Goal: Transaction & Acquisition: Purchase product/service

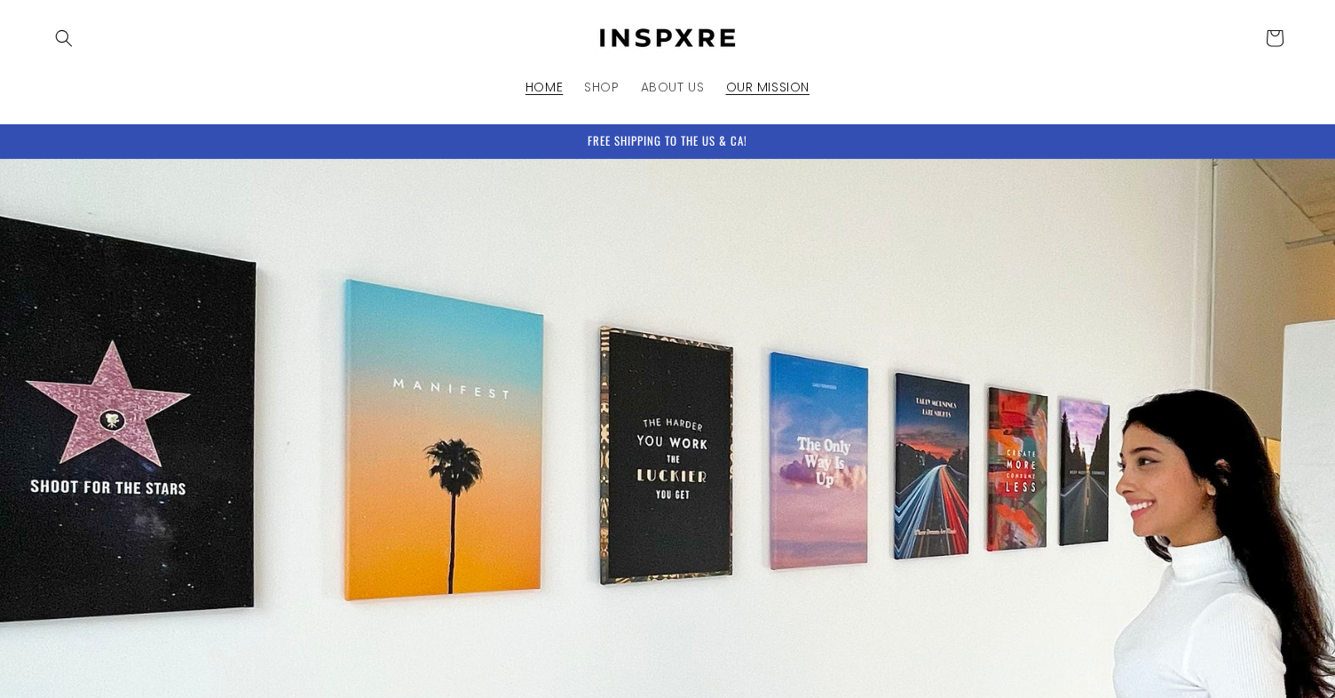
click at [766, 79] on span "OUR MISSION" at bounding box center [768, 87] width 84 height 16
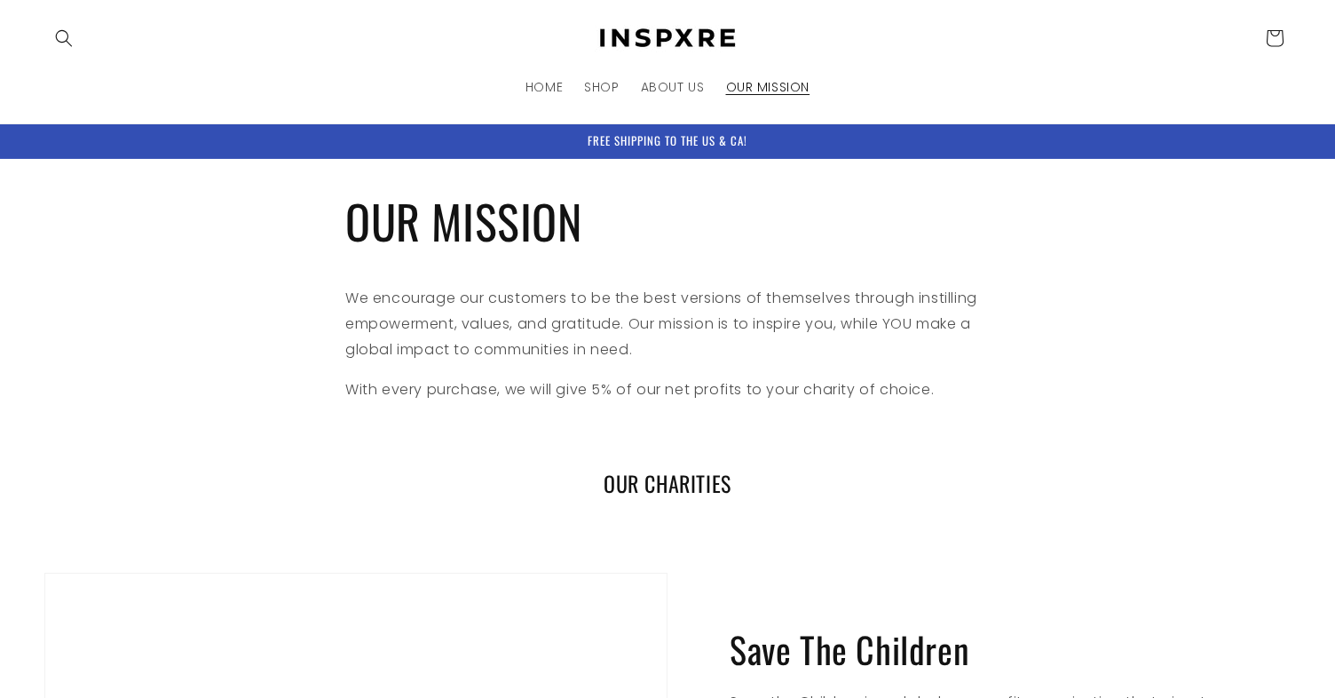
click at [699, 217] on h1 "OUR MISSION" at bounding box center [667, 221] width 644 height 60
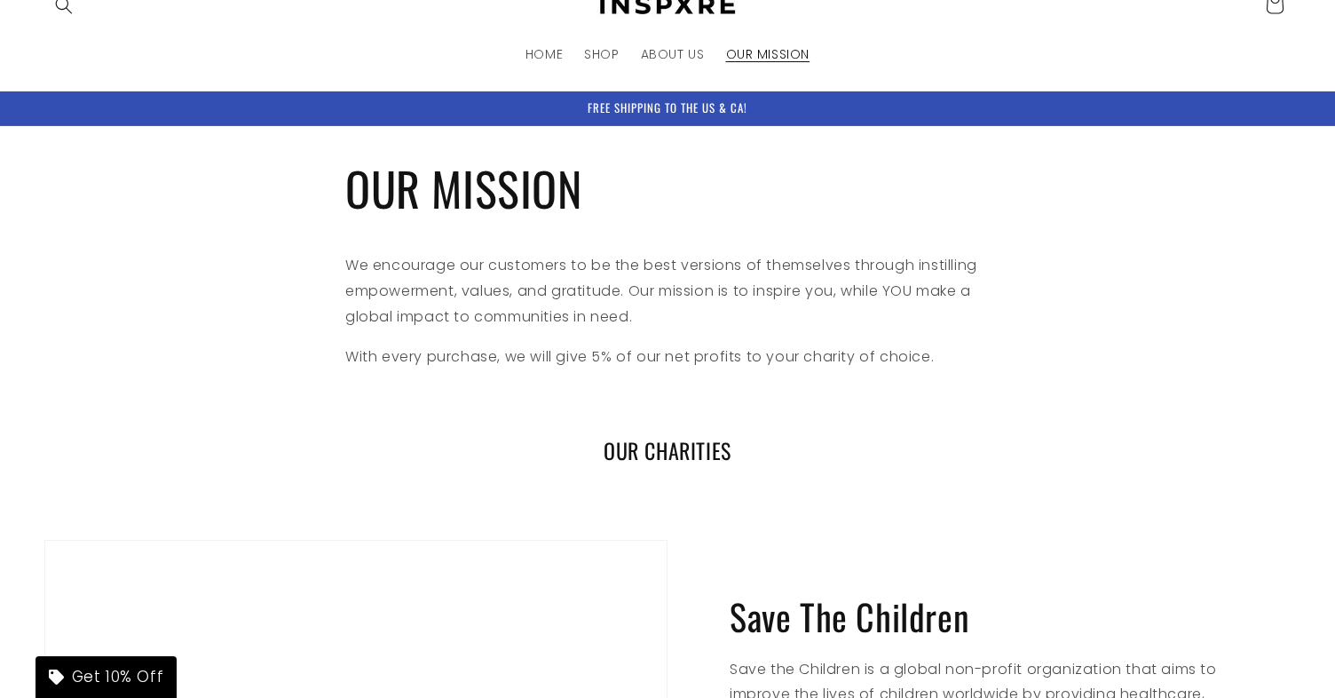
scroll to position [39, 0]
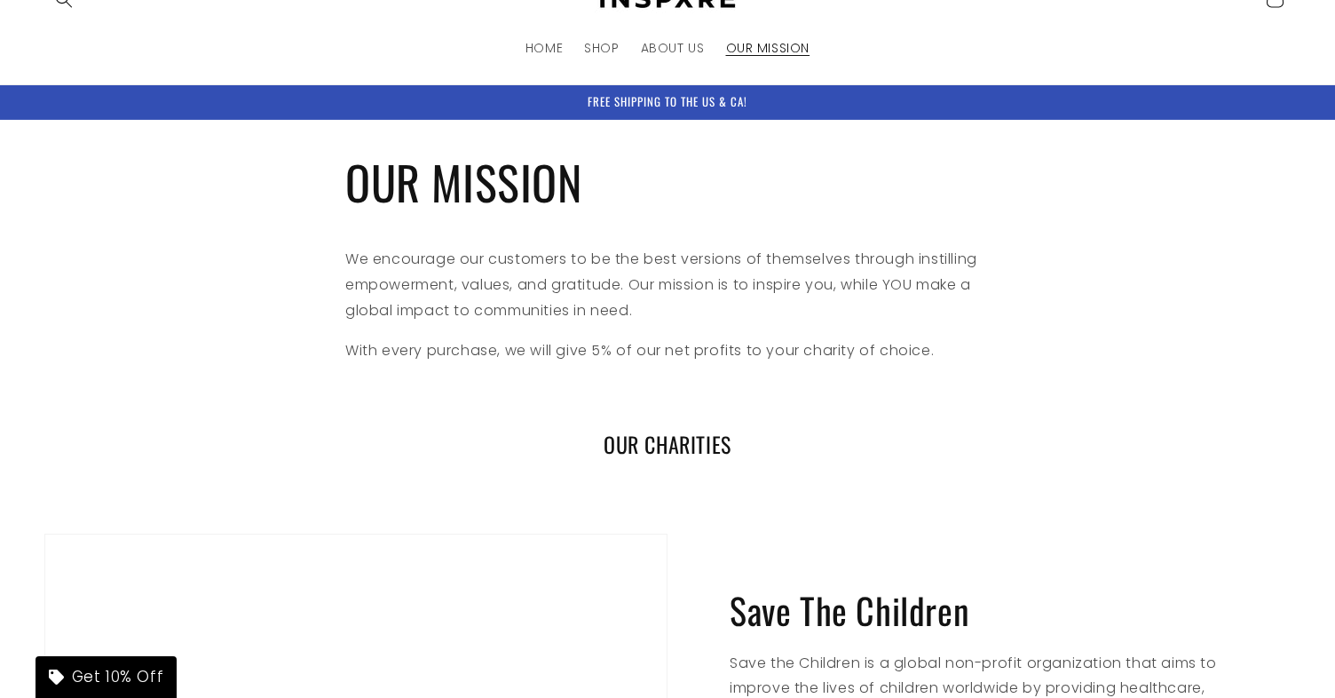
click at [704, 181] on h1 "OUR MISSION" at bounding box center [667, 182] width 644 height 60
click at [695, 164] on h1 "OUR MISSION" at bounding box center [667, 182] width 644 height 60
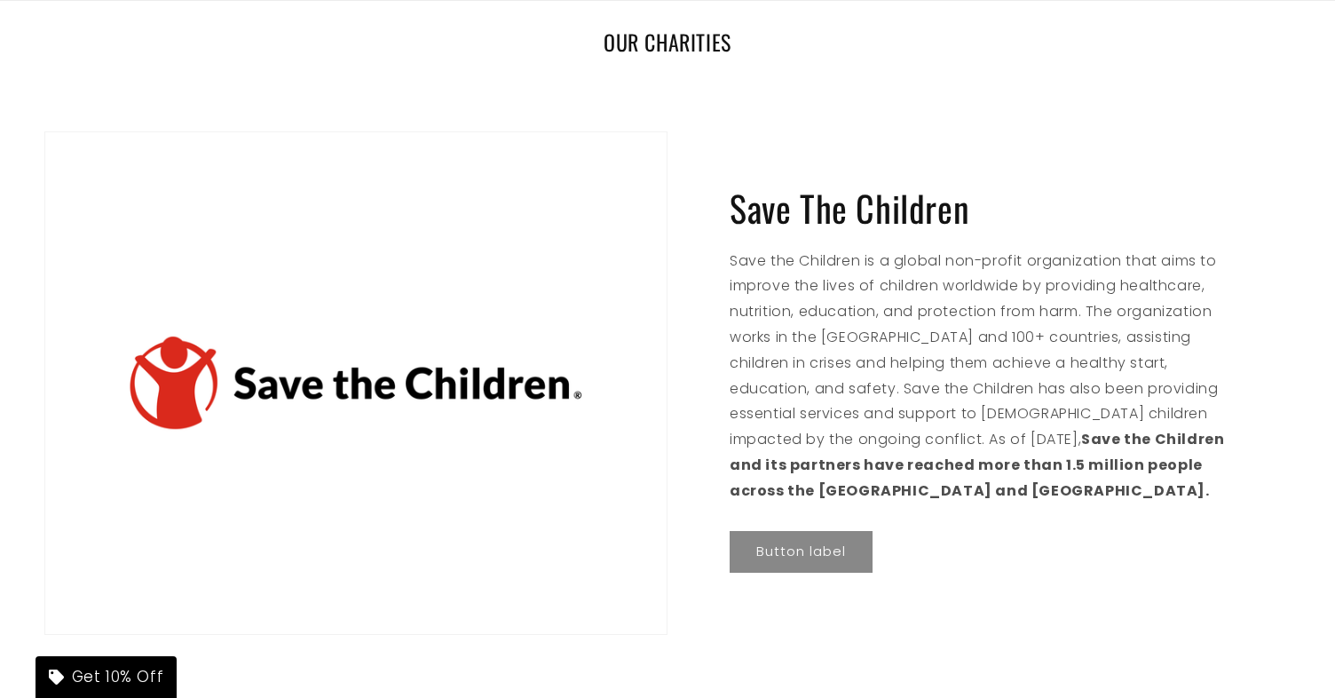
click at [866, 259] on p "Save the Children is a global non-profit organization that aims to improve the …" at bounding box center [979, 377] width 499 height 256
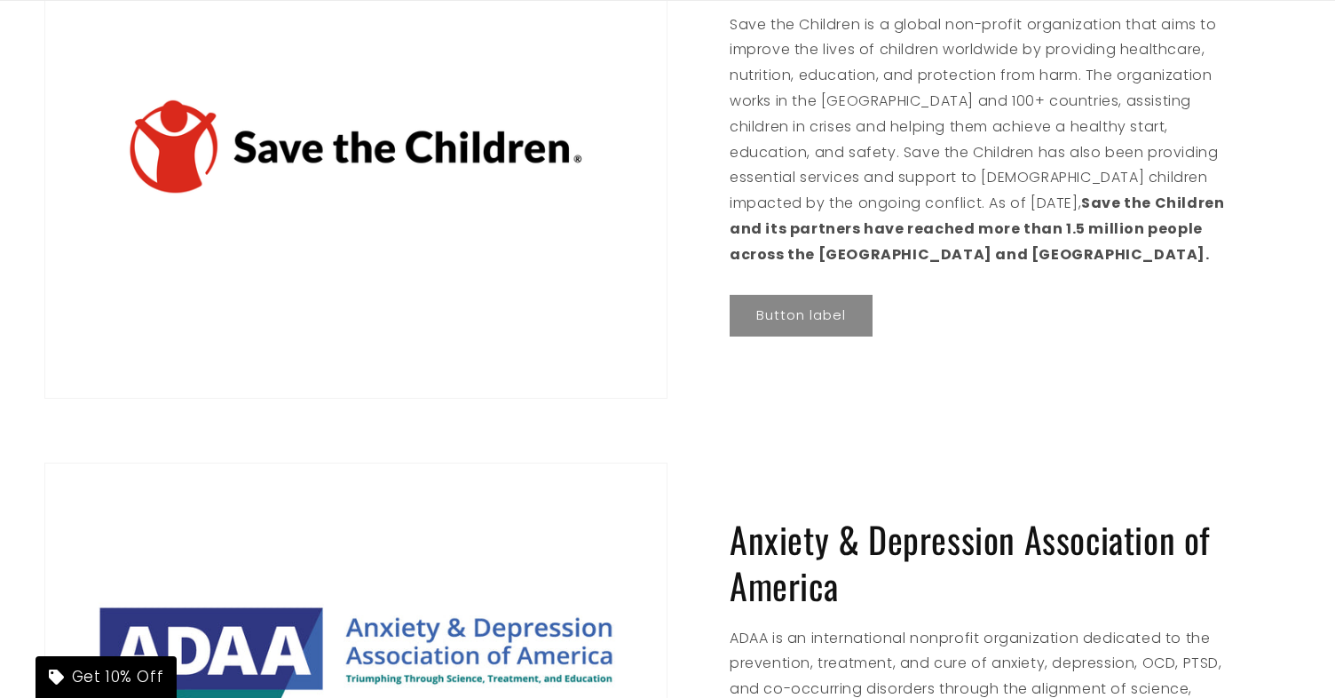
click at [979, 322] on div "Save The Children Save the Children is a global non-profit organization that ai…" at bounding box center [979, 146] width 623 height 503
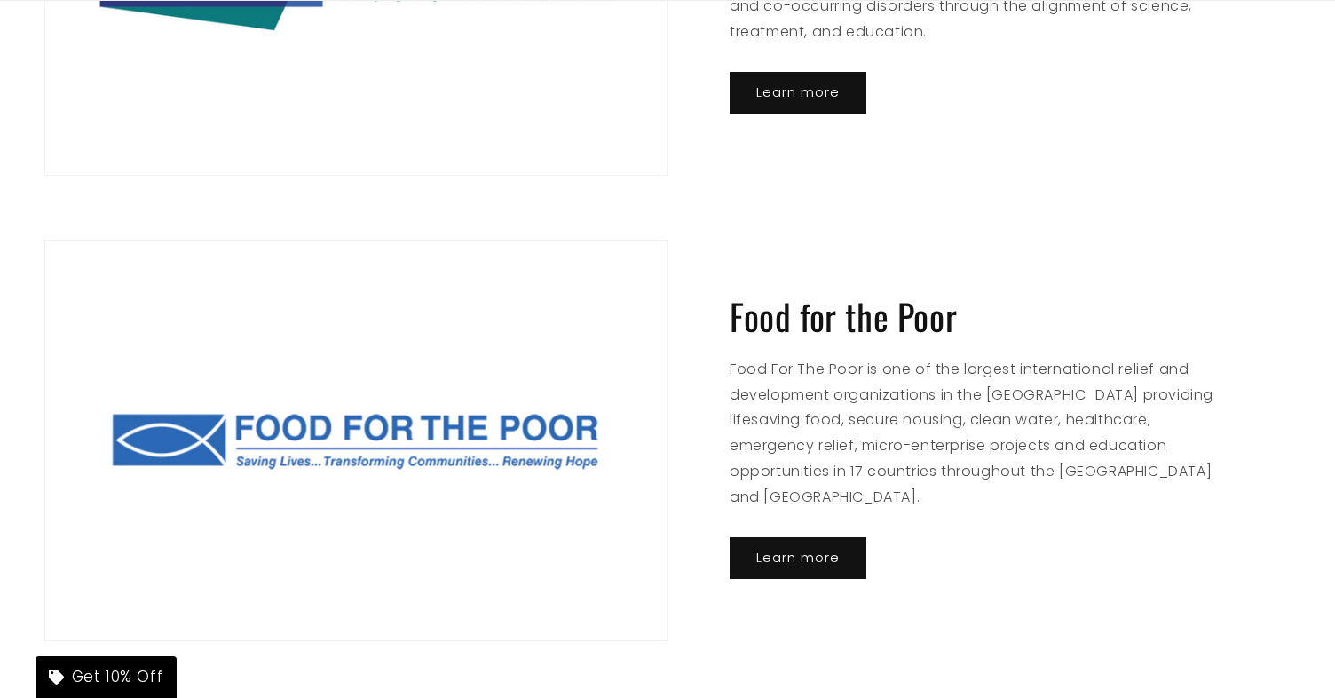
scroll to position [1366, 0]
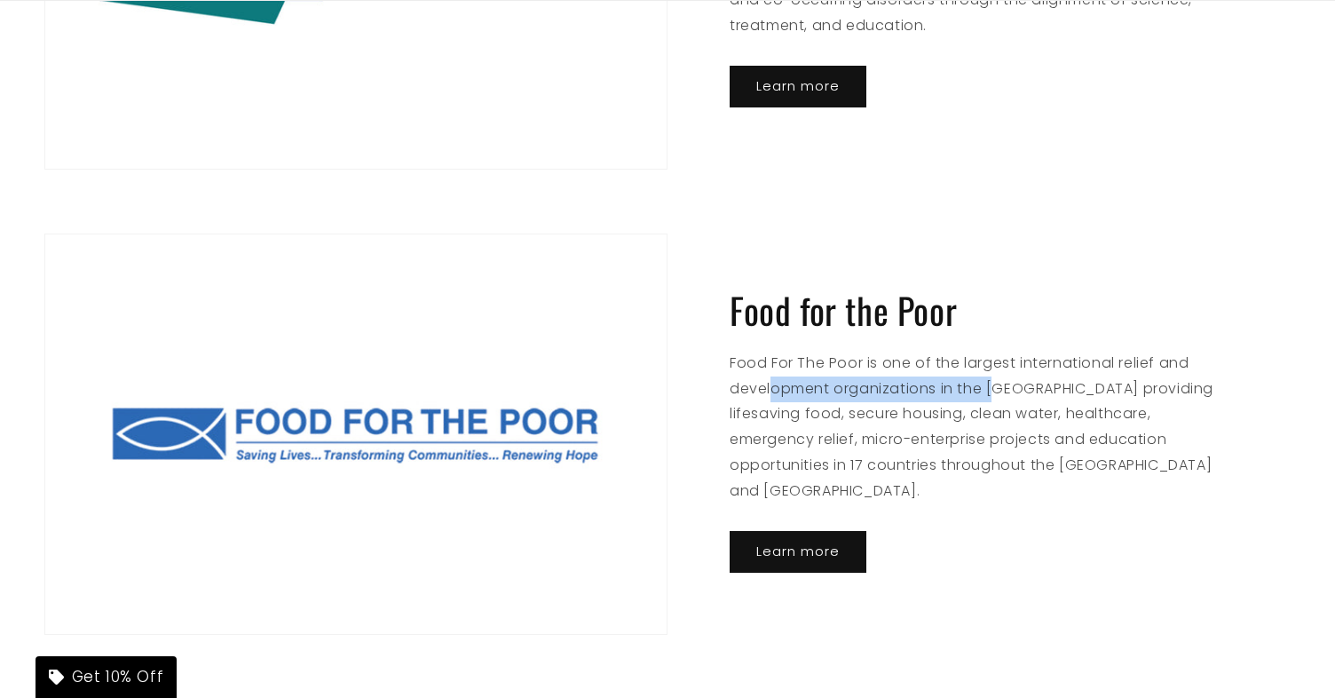
drag, startPoint x: 773, startPoint y: 359, endPoint x: 1000, endPoint y: 365, distance: 227.3
click at [1000, 365] on p "Food For The Poor is one of the largest international relief and development or…" at bounding box center [979, 428] width 499 height 154
click at [1009, 276] on div "Food for the Poor Food For The Poor is one of the largest international relief …" at bounding box center [979, 433] width 623 height 401
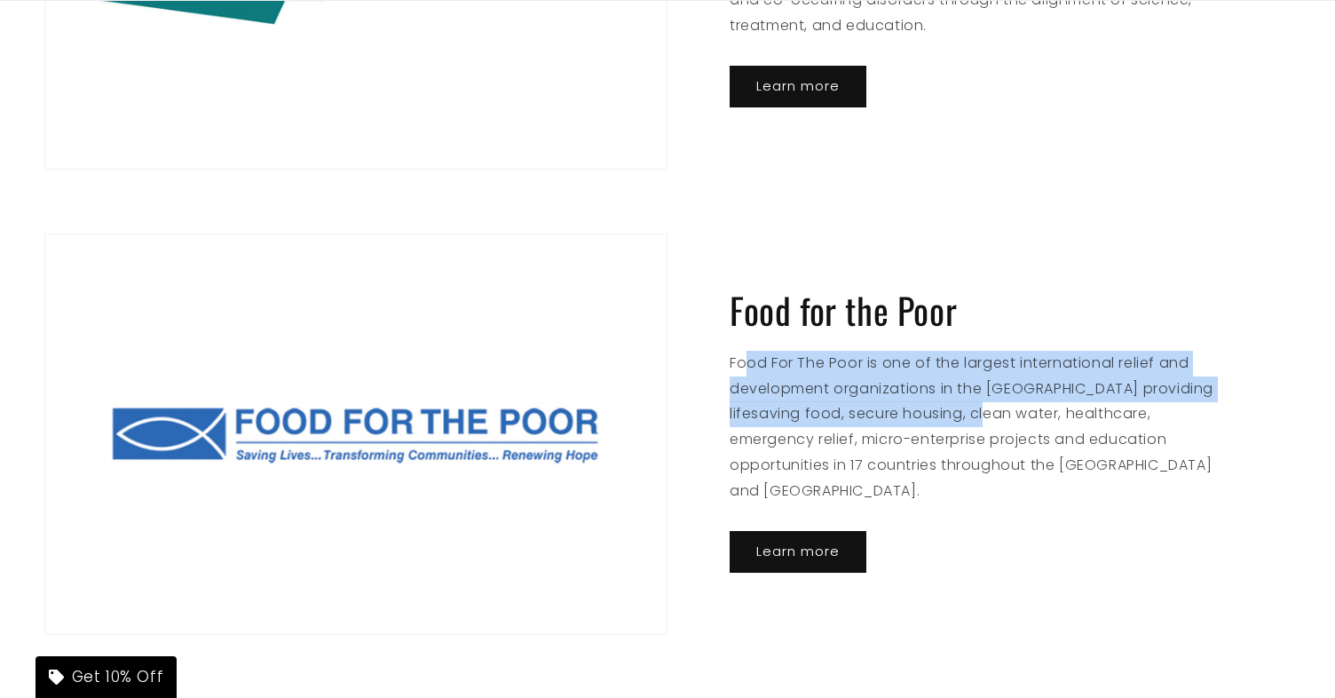
drag, startPoint x: 751, startPoint y: 351, endPoint x: 1048, endPoint y: 423, distance: 305.9
click at [1048, 423] on p "Food For The Poor is one of the largest international relief and development or…" at bounding box center [979, 428] width 499 height 154
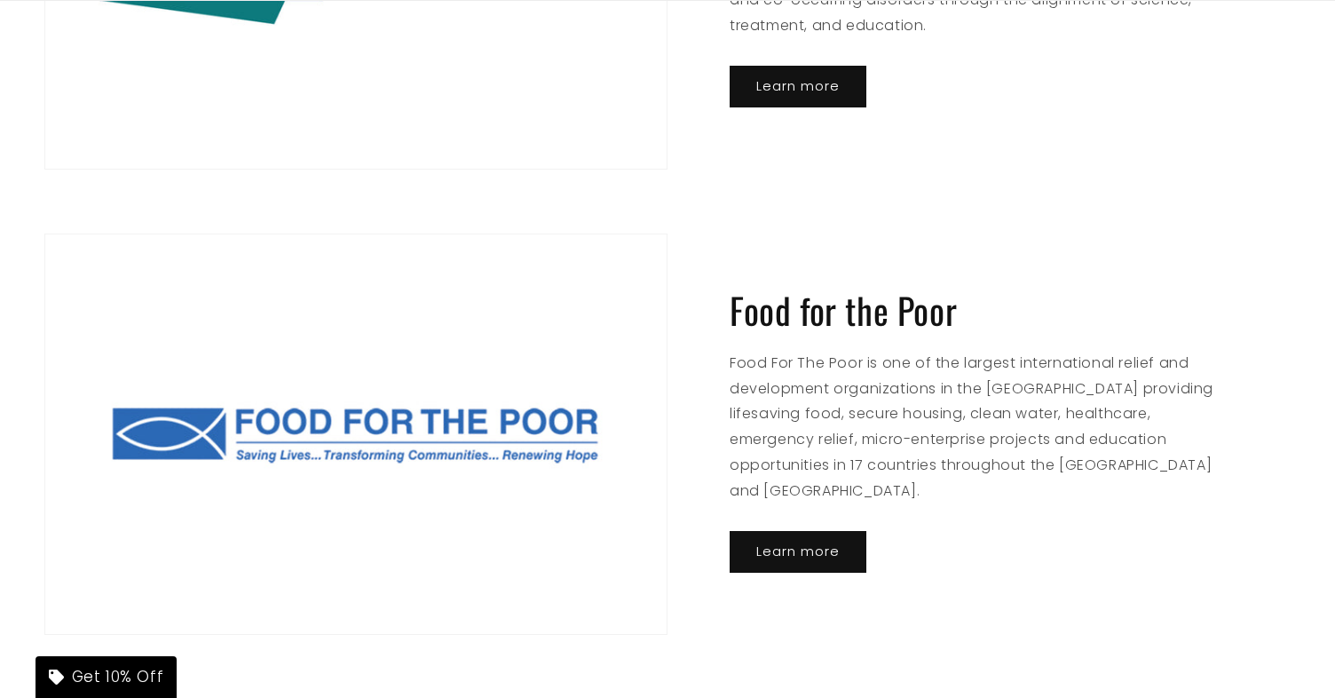
click at [1042, 398] on p "Food For The Poor is one of the largest international relief and development or…" at bounding box center [979, 428] width 499 height 154
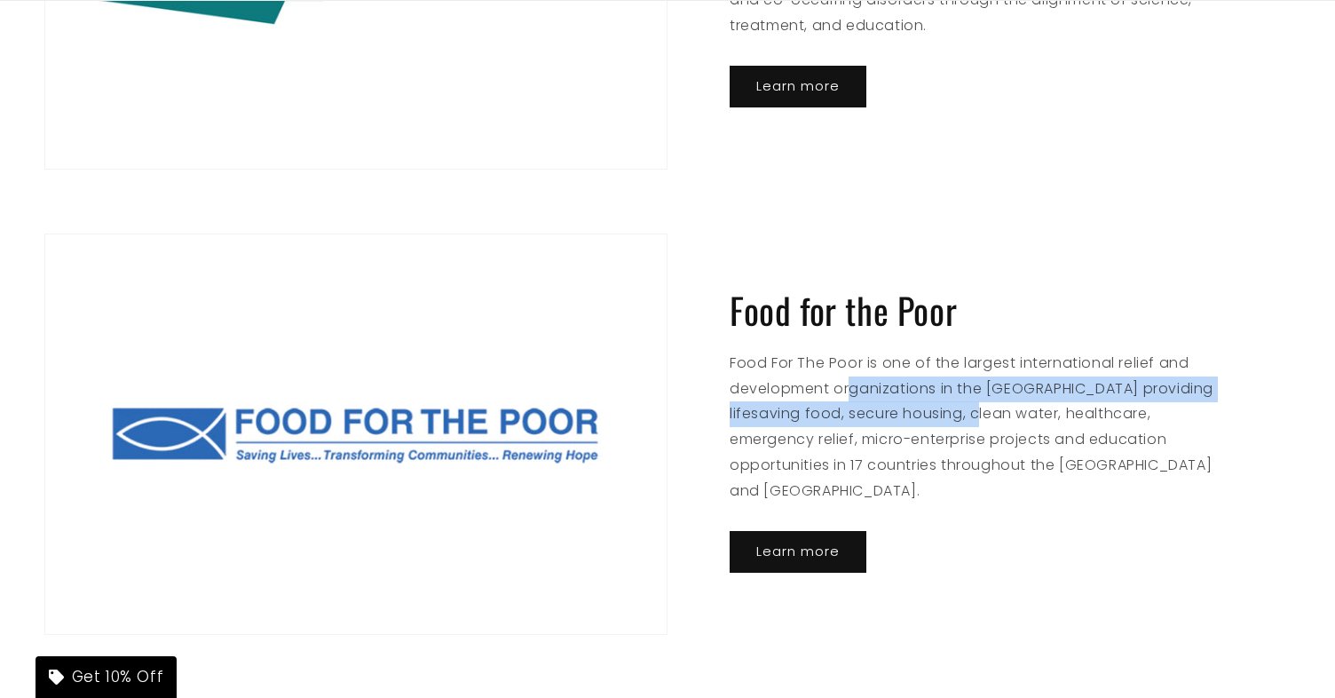
drag, startPoint x: 847, startPoint y: 359, endPoint x: 1037, endPoint y: 410, distance: 196.8
click at [1035, 407] on p "Food For The Poor is one of the largest international relief and development or…" at bounding box center [979, 428] width 499 height 154
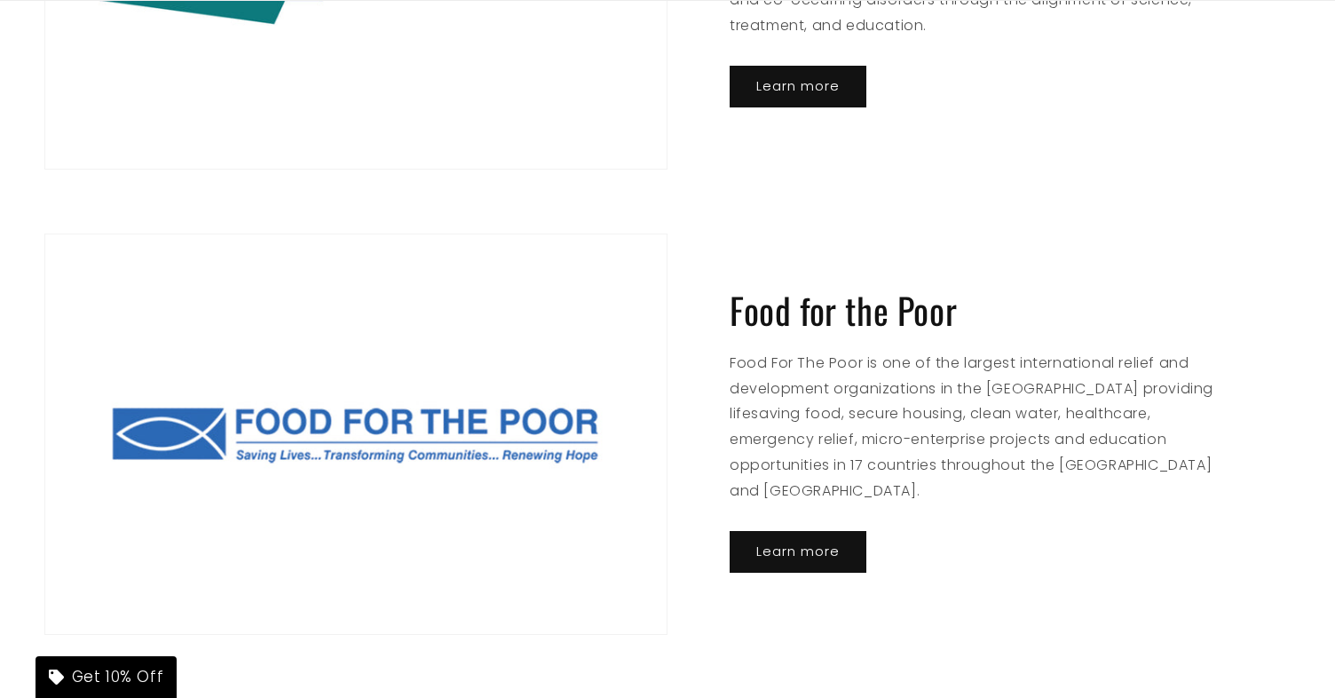
click at [1039, 403] on p "Food For The Poor is one of the largest international relief and development or…" at bounding box center [979, 428] width 499 height 154
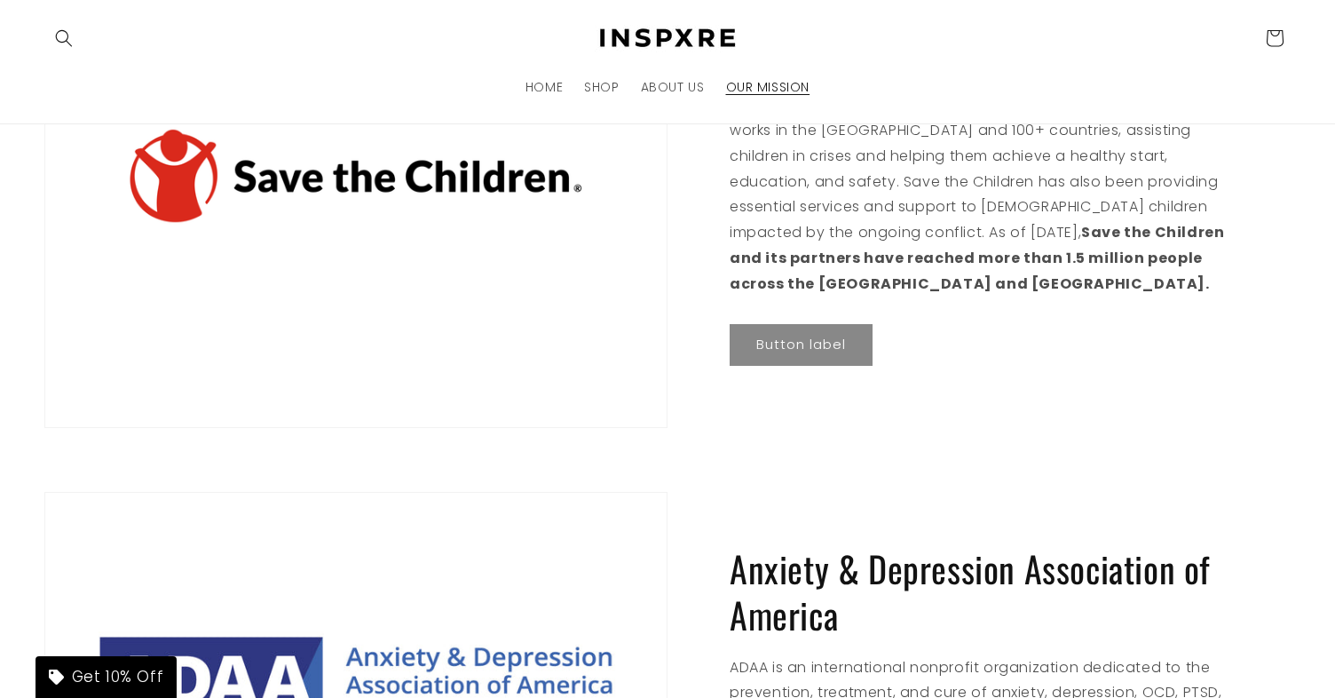
scroll to position [431, 0]
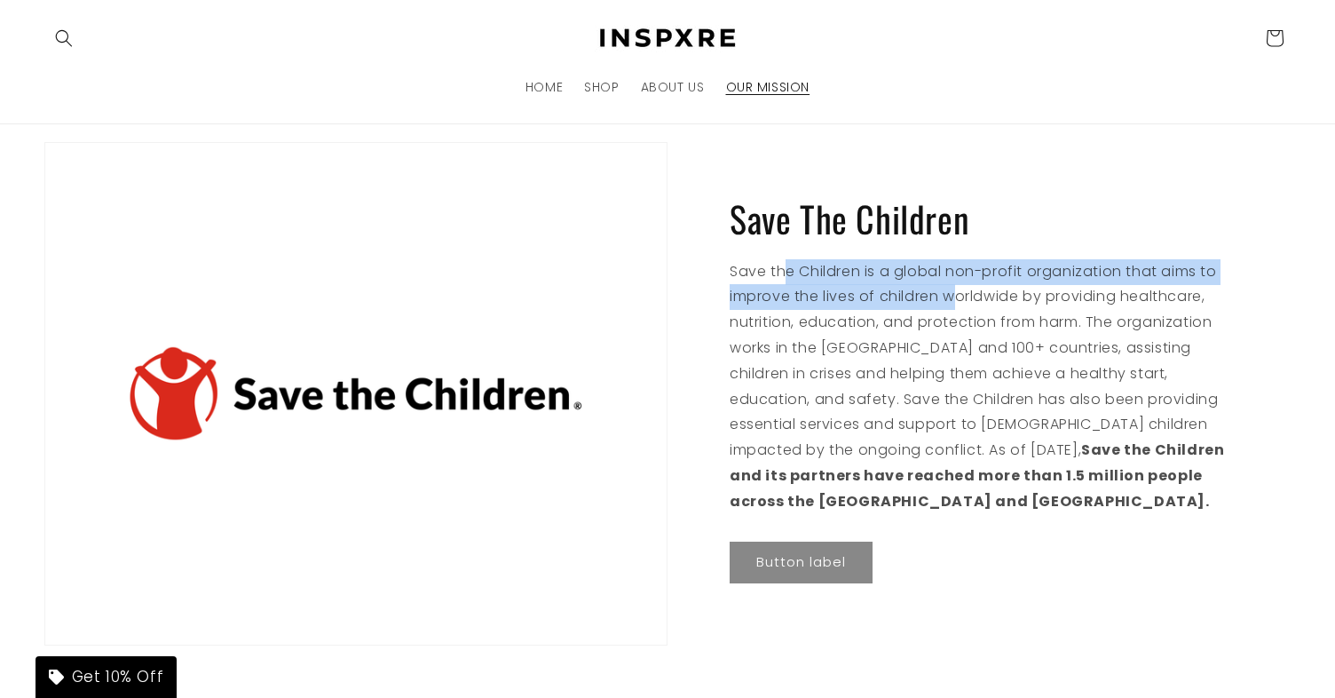
drag, startPoint x: 786, startPoint y: 265, endPoint x: 955, endPoint y: 298, distance: 172.9
click at [957, 299] on p "Save the Children is a global non-profit organization that aims to improve the …" at bounding box center [979, 387] width 499 height 256
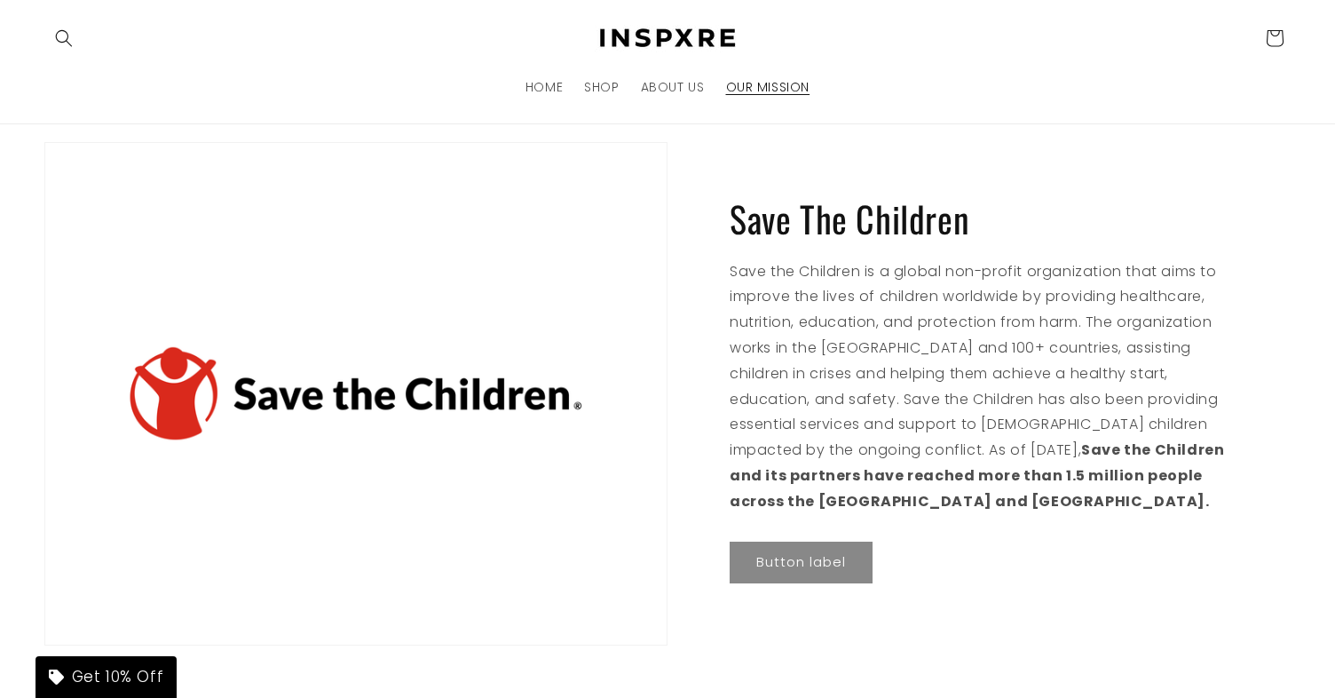
click at [1034, 296] on p "Save the Children is a global non-profit organization that aims to improve the …" at bounding box center [979, 387] width 499 height 256
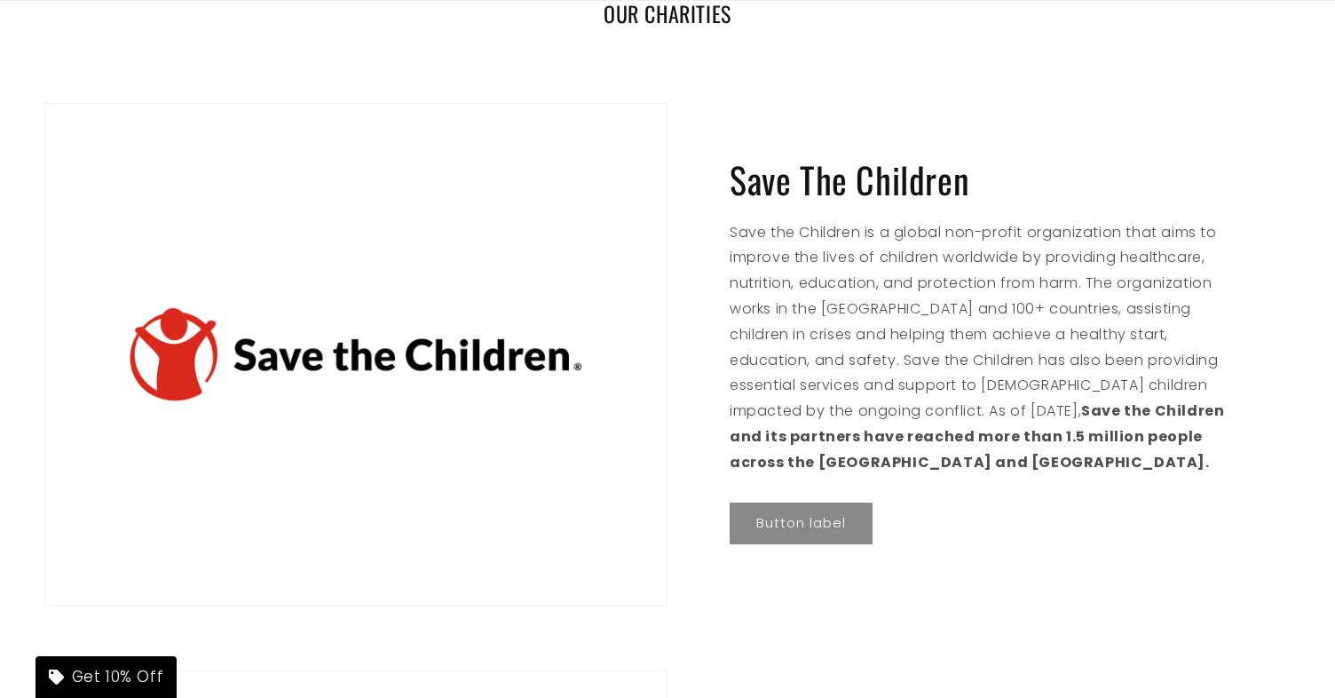
scroll to position [470, 0]
click at [943, 223] on p "Save the Children is a global non-profit organization that aims to improve the …" at bounding box center [979, 348] width 499 height 256
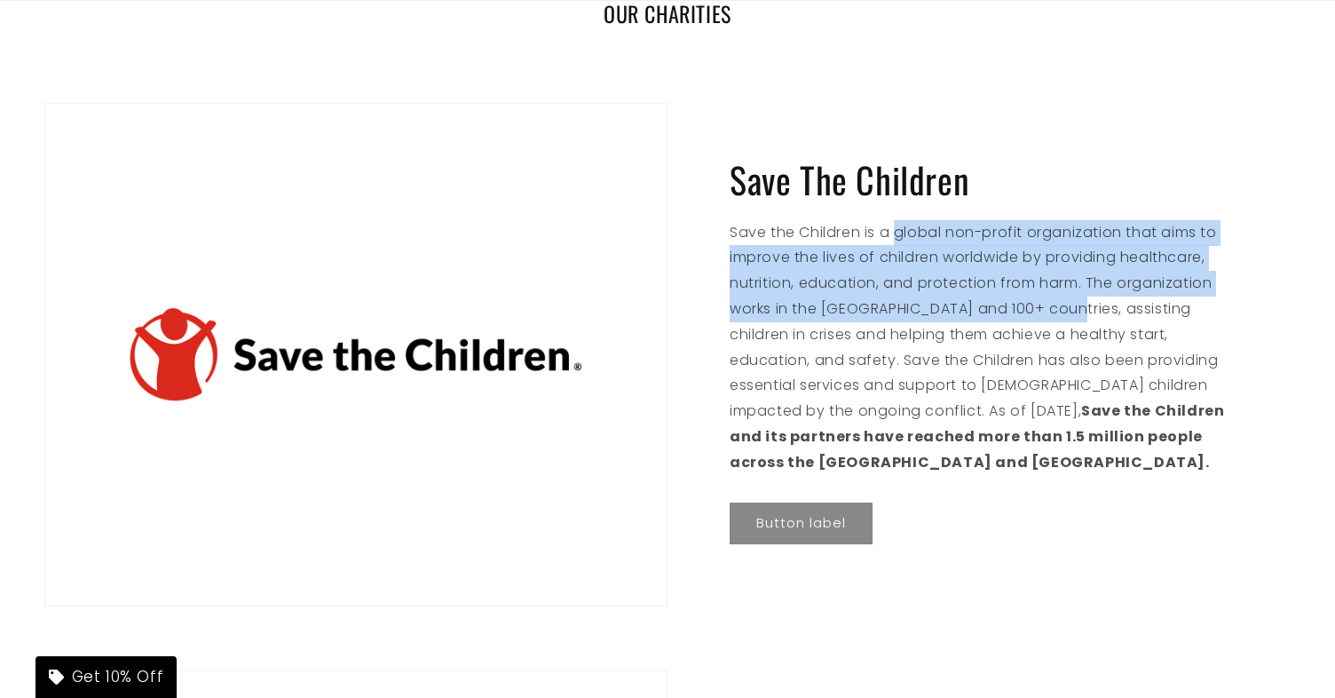
drag, startPoint x: 899, startPoint y: 219, endPoint x: 1066, endPoint y: 301, distance: 185.8
click at [1066, 301] on p "Save the Children is a global non-profit organization that aims to improve the …" at bounding box center [979, 348] width 499 height 256
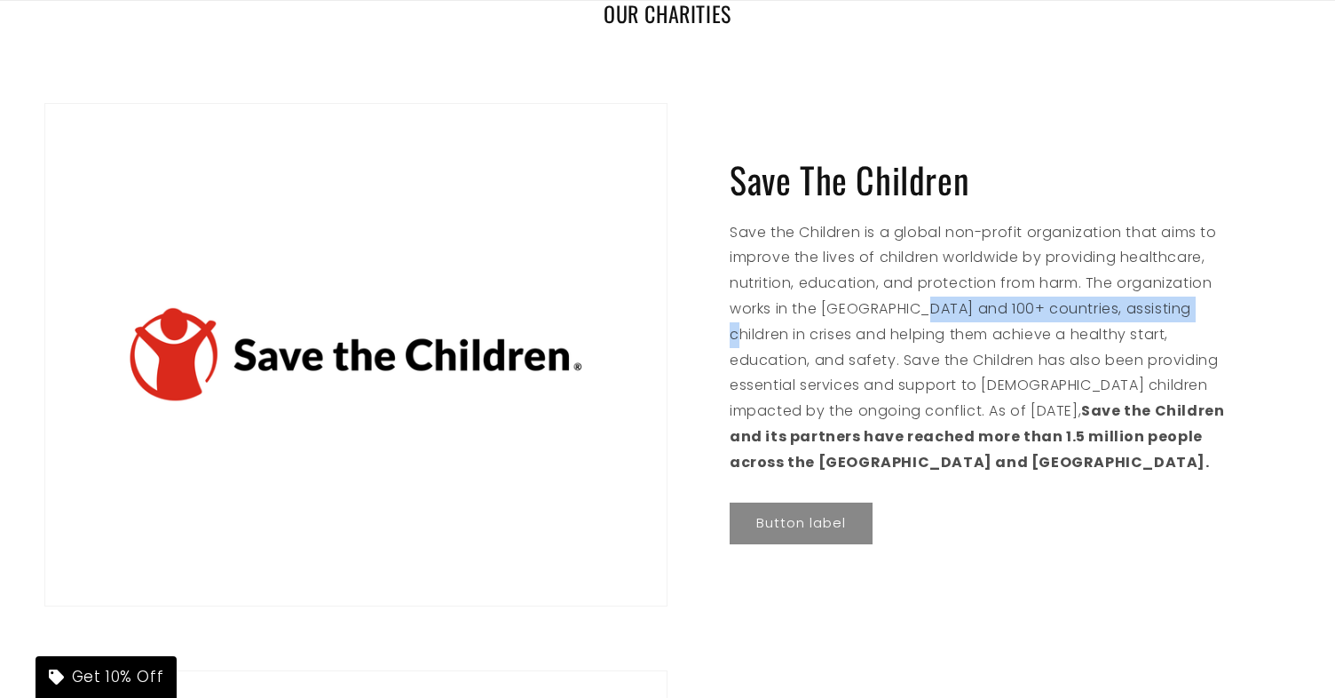
drag, startPoint x: 913, startPoint y: 289, endPoint x: 1181, endPoint y: 304, distance: 267.6
click at [1181, 304] on p "Save the Children is a global non-profit organization that aims to improve the …" at bounding box center [979, 348] width 499 height 256
click at [996, 122] on div "Save The Children Save the Children is a global non-profit organization that ai…" at bounding box center [979, 354] width 623 height 503
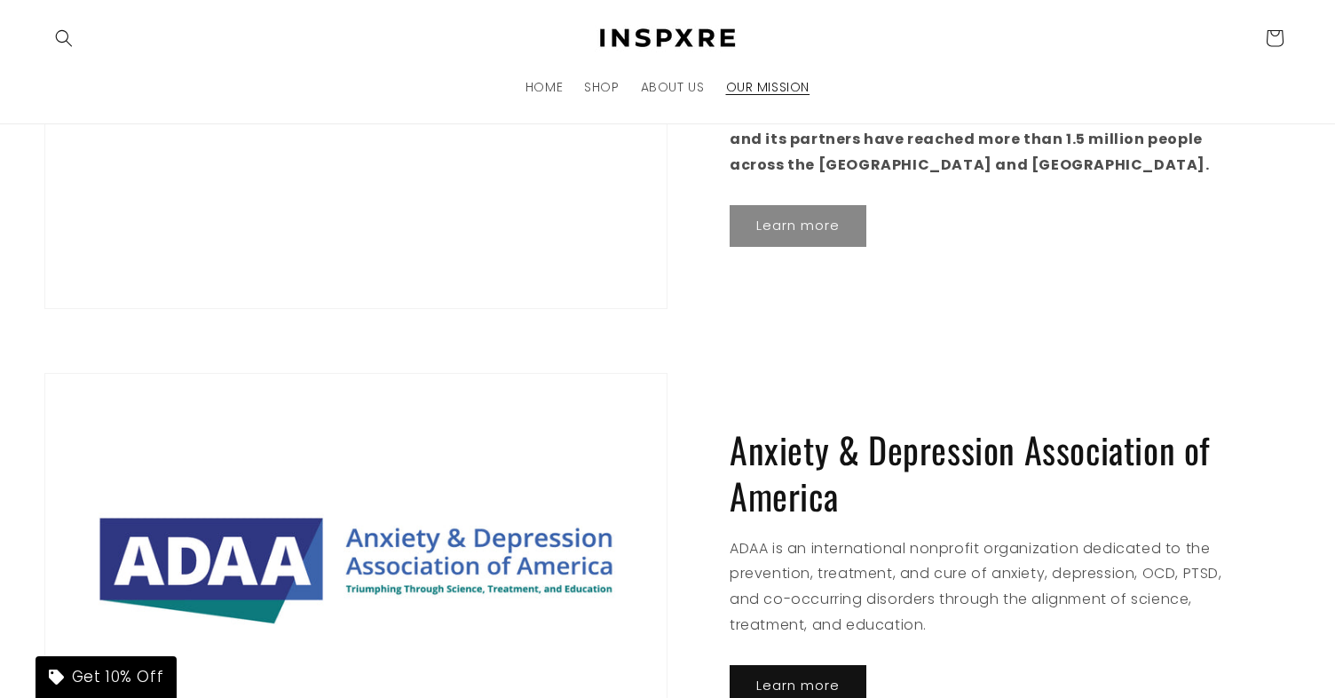
scroll to position [706, 0]
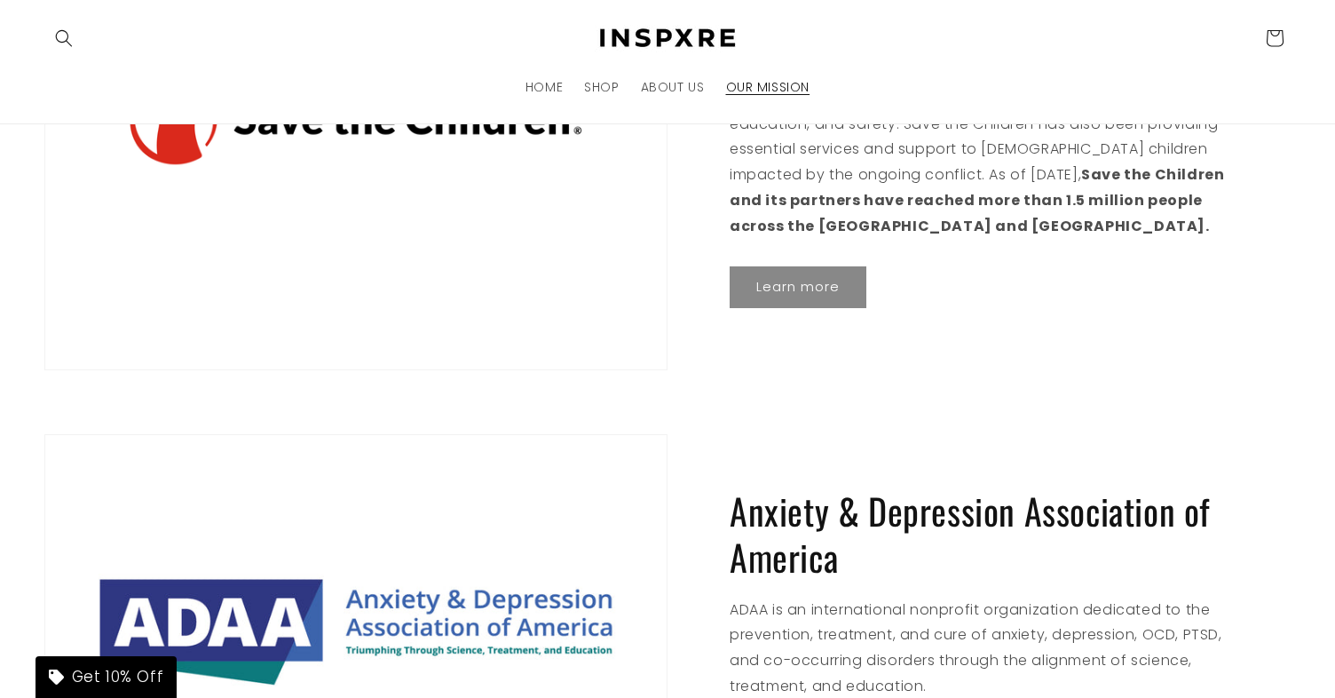
click at [926, 303] on div "Save The Children Save the Children is a global non-profit organization that ai…" at bounding box center [979, 118] width 623 height 503
click at [813, 278] on link "Learn more" at bounding box center [798, 287] width 137 height 42
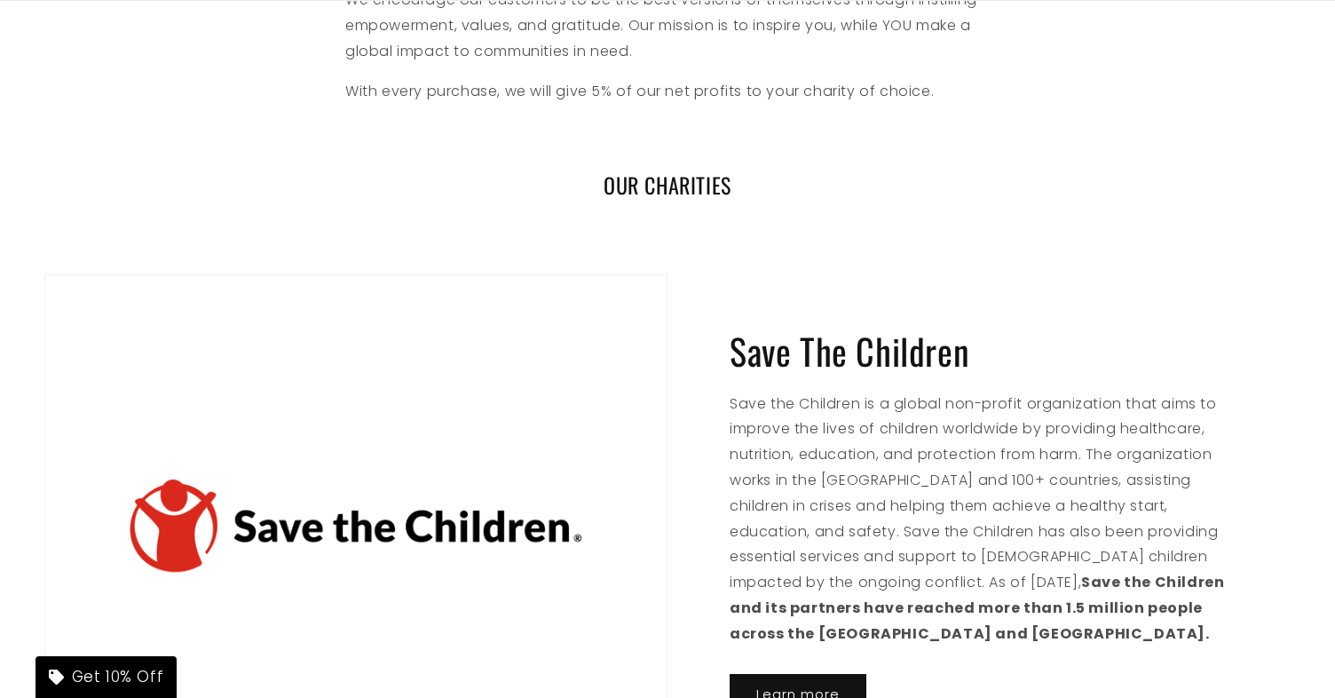
click at [1082, 248] on div "Save The Children Save the Children is a global non-profit organization that ai…" at bounding box center [667, 528] width 1335 height 564
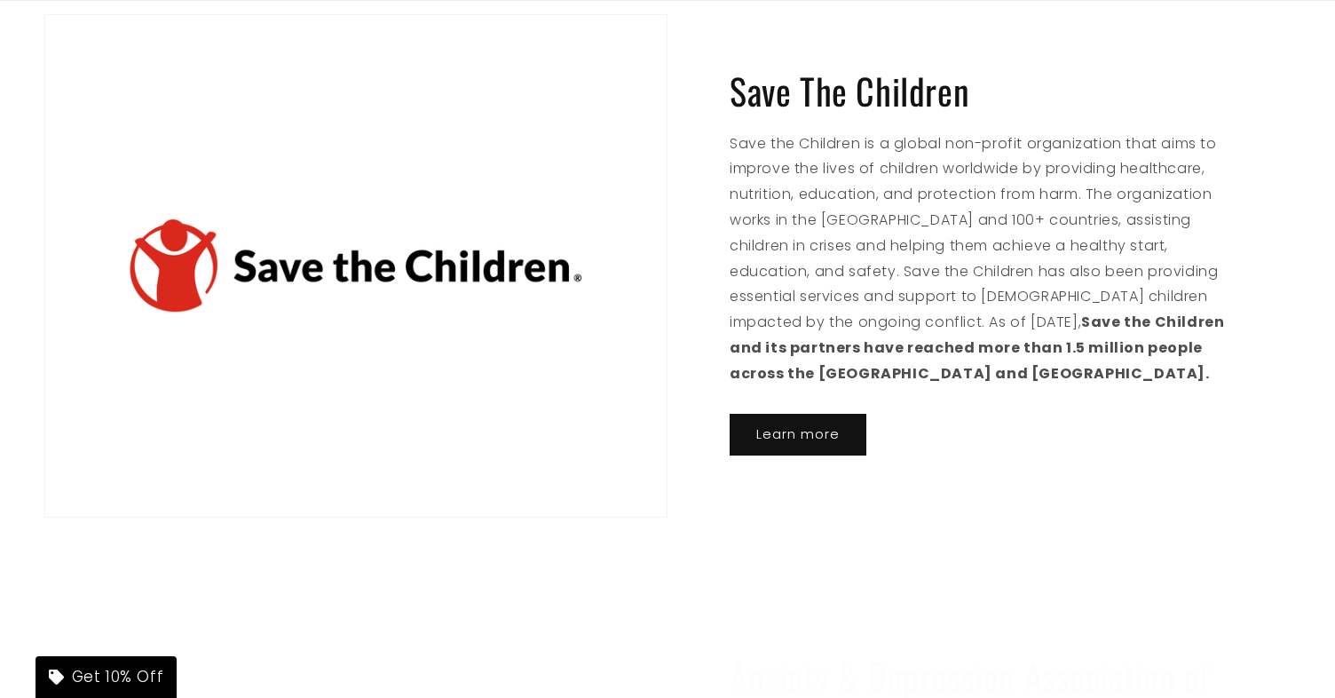
scroll to position [613, 0]
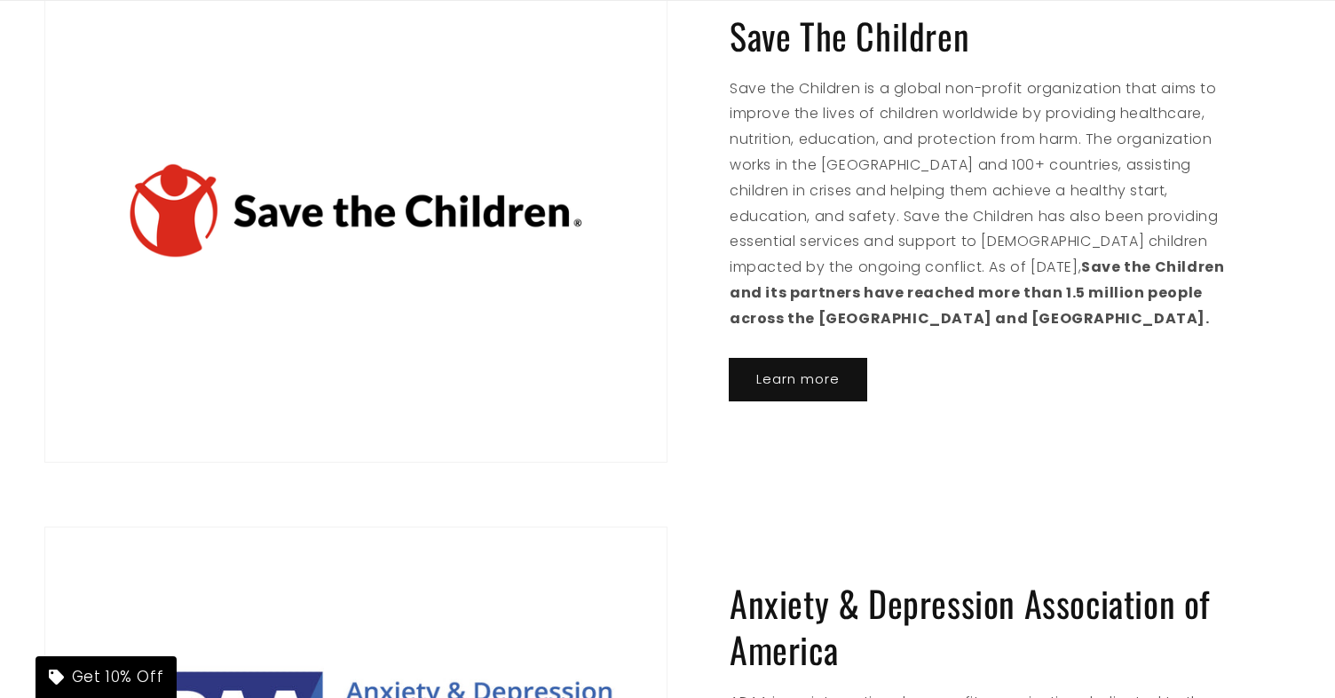
click at [792, 373] on link "Learn more" at bounding box center [798, 380] width 137 height 42
click at [794, 140] on p "Save the Children is a global non-profit organization that aims to improve the …" at bounding box center [979, 204] width 499 height 256
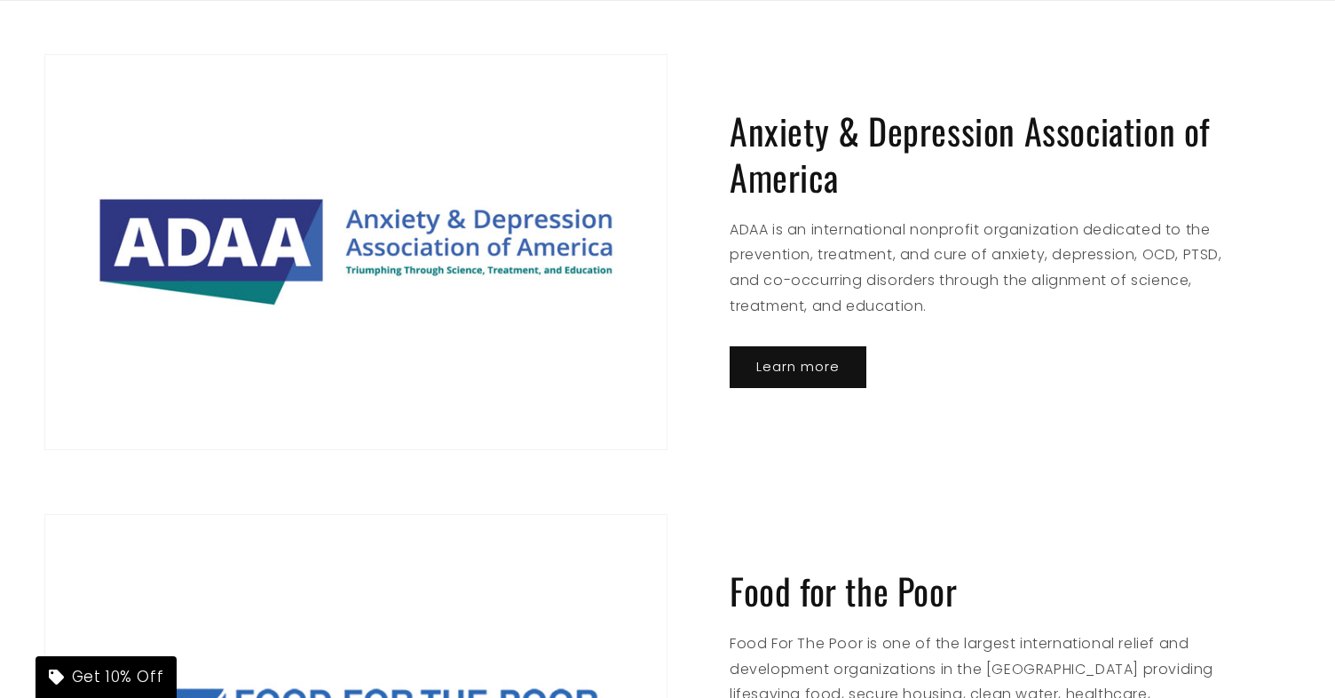
click at [823, 189] on h2 "Anxiety & Depression Association of America" at bounding box center [979, 153] width 499 height 92
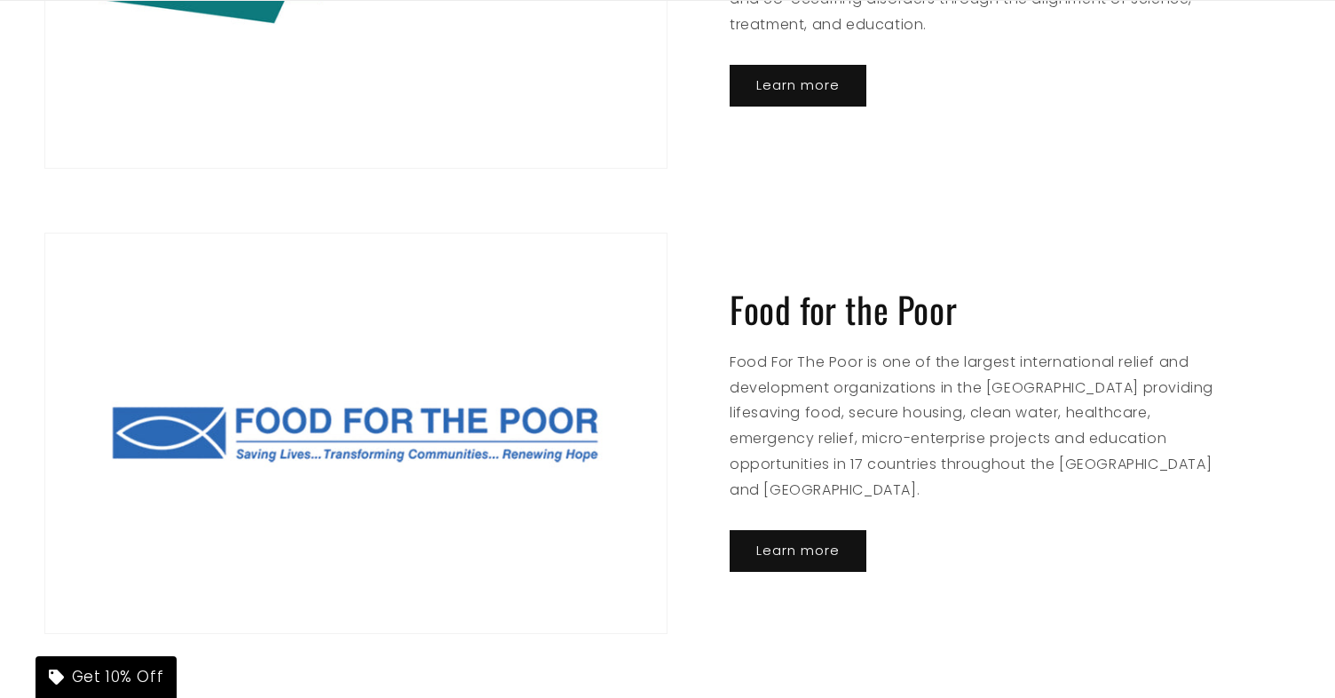
click at [936, 265] on div "Food for the Poor Food For The Poor is one of the largest international relief …" at bounding box center [979, 433] width 623 height 401
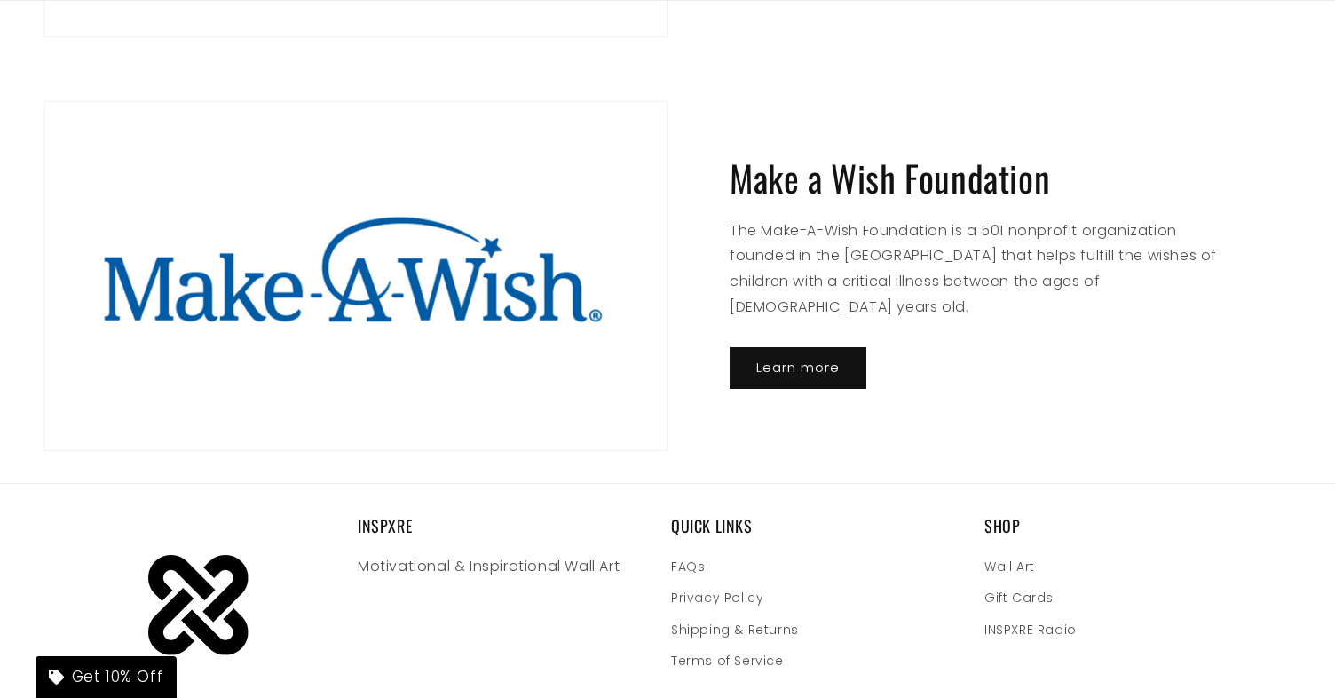
click at [953, 191] on div "Make a Wish Foundation The Make-A-Wish Foundation is a 501 nonprofit organizati…" at bounding box center [979, 276] width 623 height 350
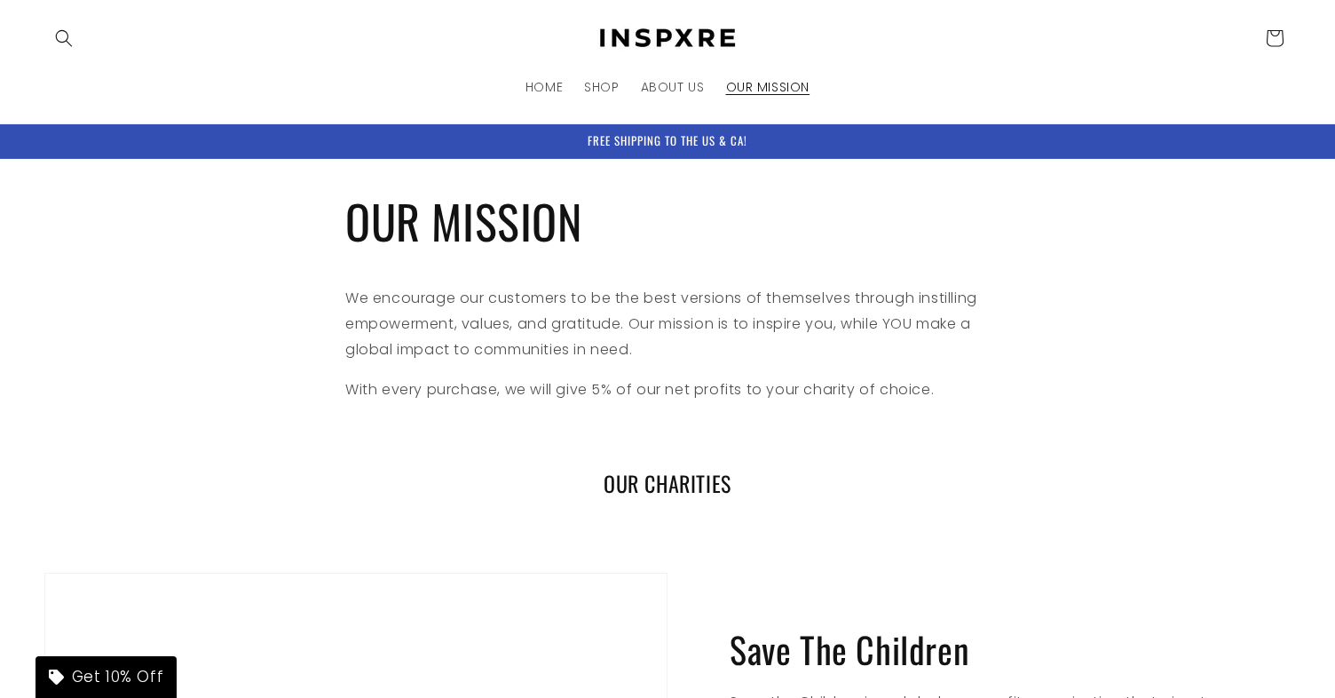
scroll to position [0, 0]
click at [628, 49] on img at bounding box center [668, 39] width 160 height 28
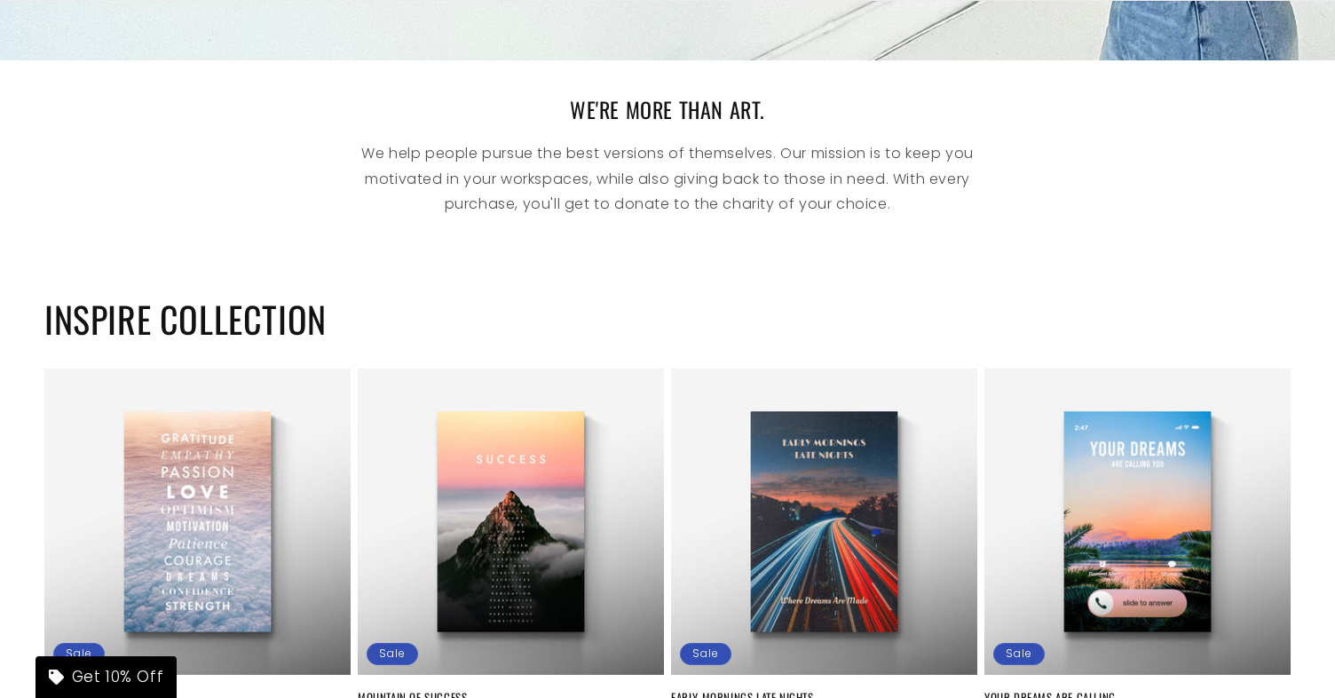
scroll to position [1138, 0]
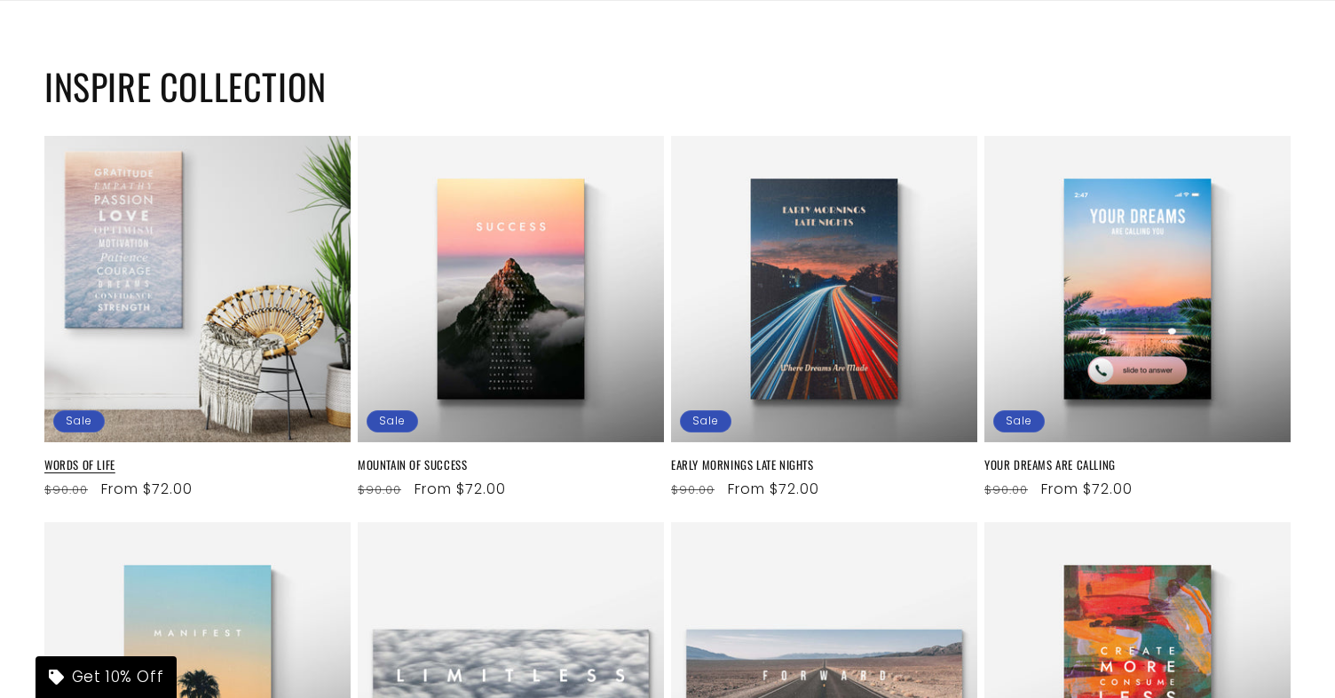
click at [266, 457] on link "WORDS OF LIFE" at bounding box center [197, 464] width 306 height 15
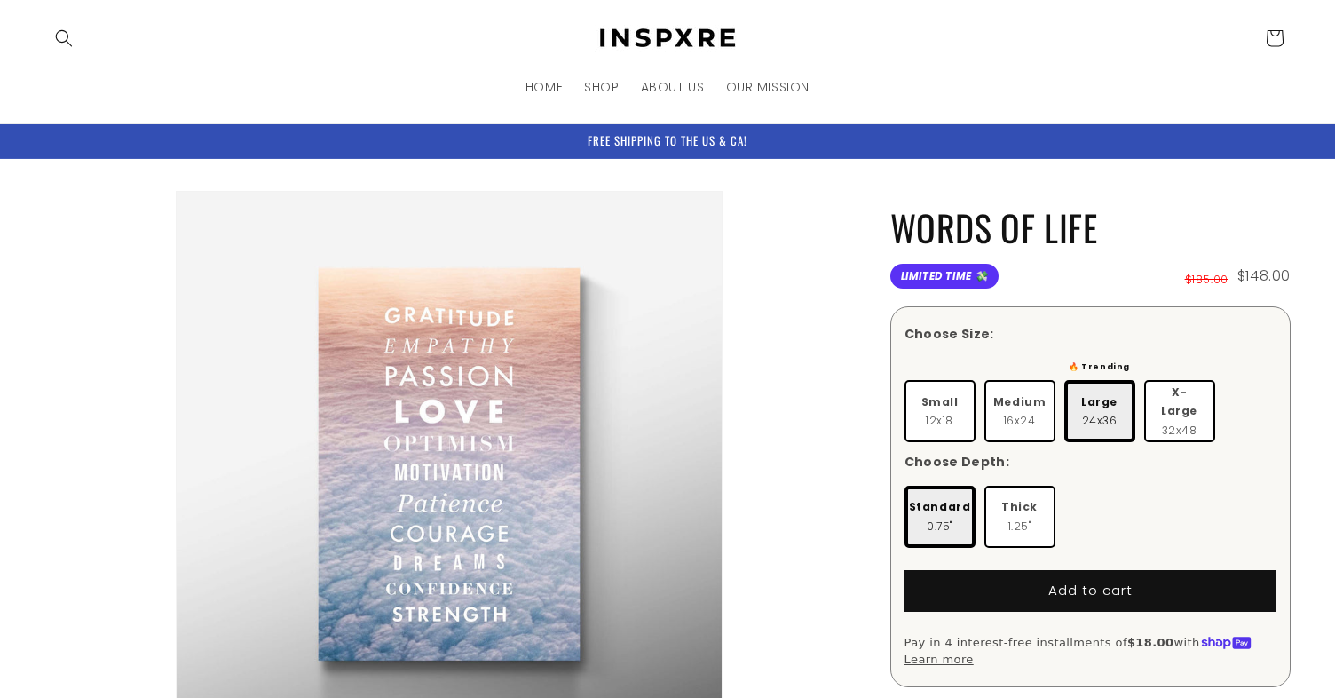
scroll to position [286, 0]
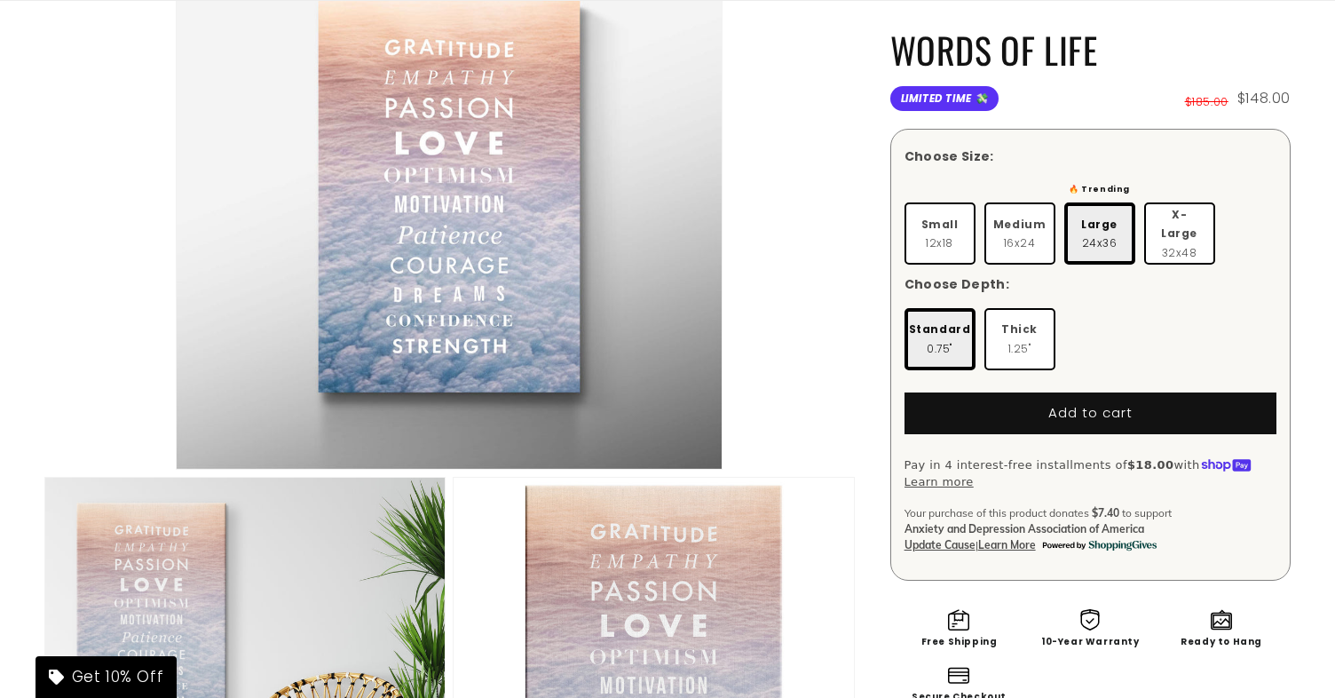
click at [958, 538] on span "Update Cause" at bounding box center [939, 544] width 71 height 13
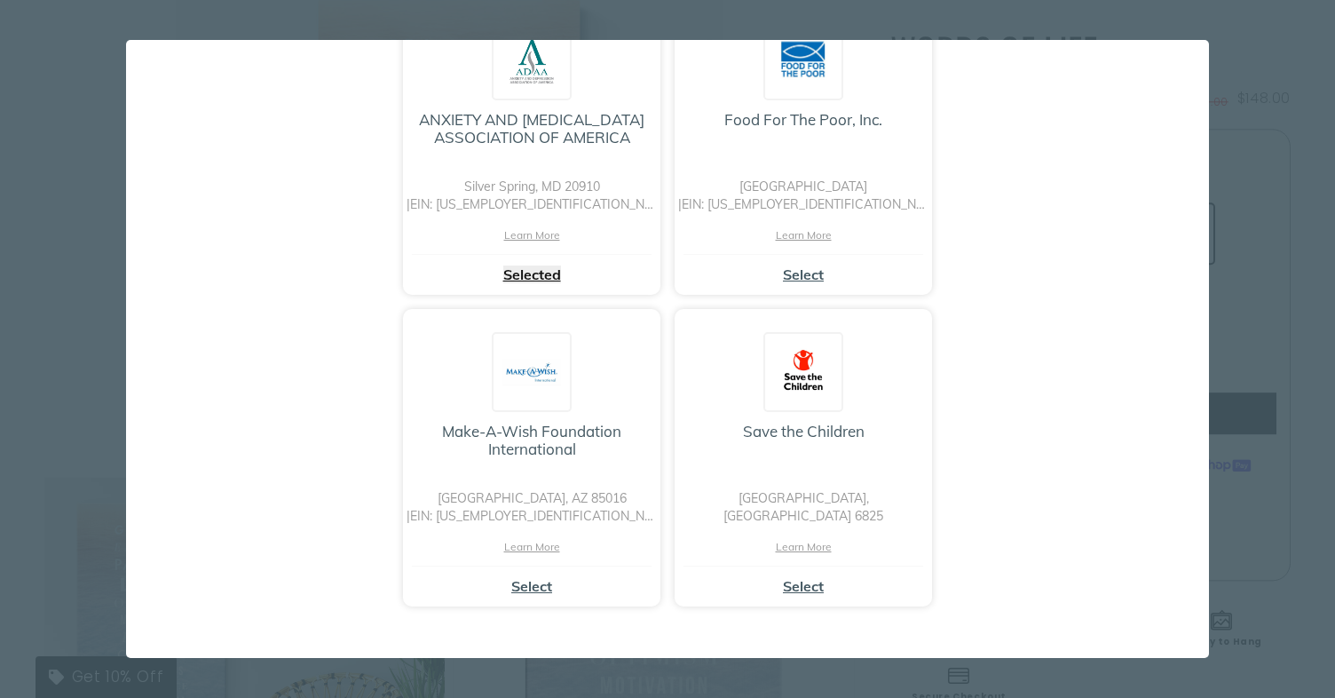
scroll to position [270, 0]
click at [1239, 52] on div "× Loading... Sorry we are unable to redeem your points for donations. Select a …" at bounding box center [667, 349] width 1335 height 698
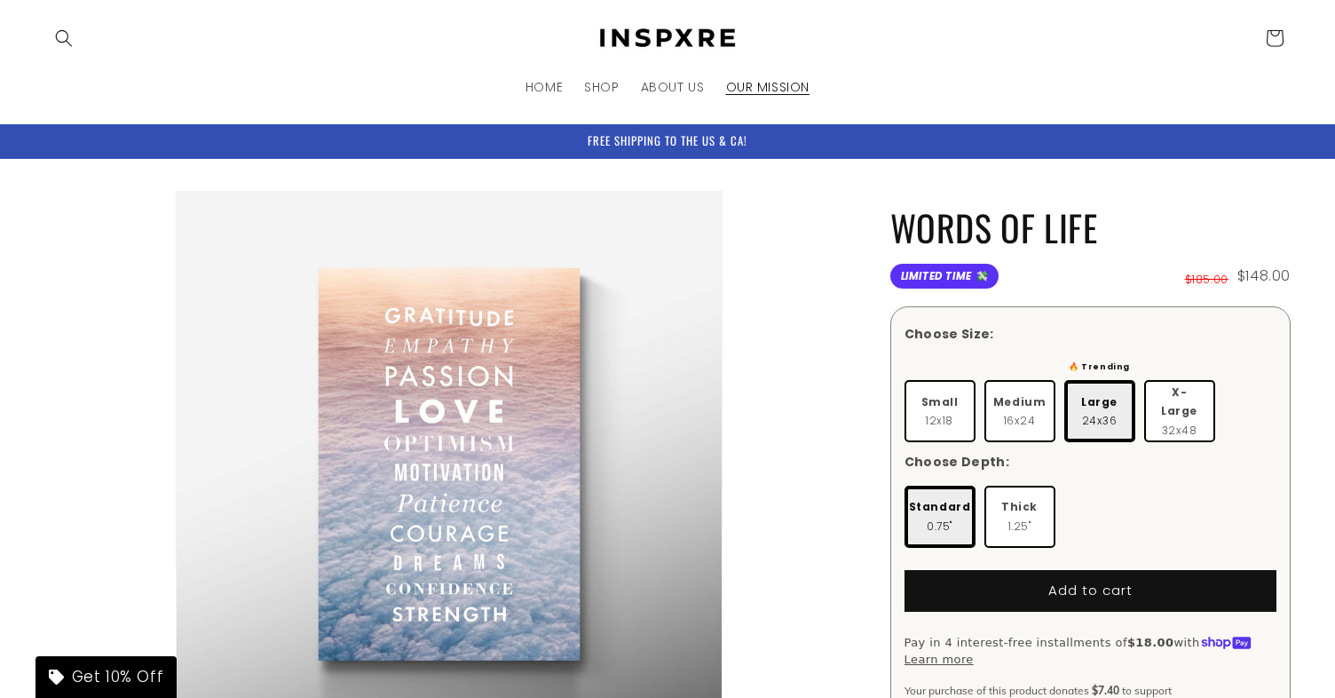
scroll to position [0, 0]
click at [772, 86] on span "OUR MISSION" at bounding box center [768, 87] width 84 height 16
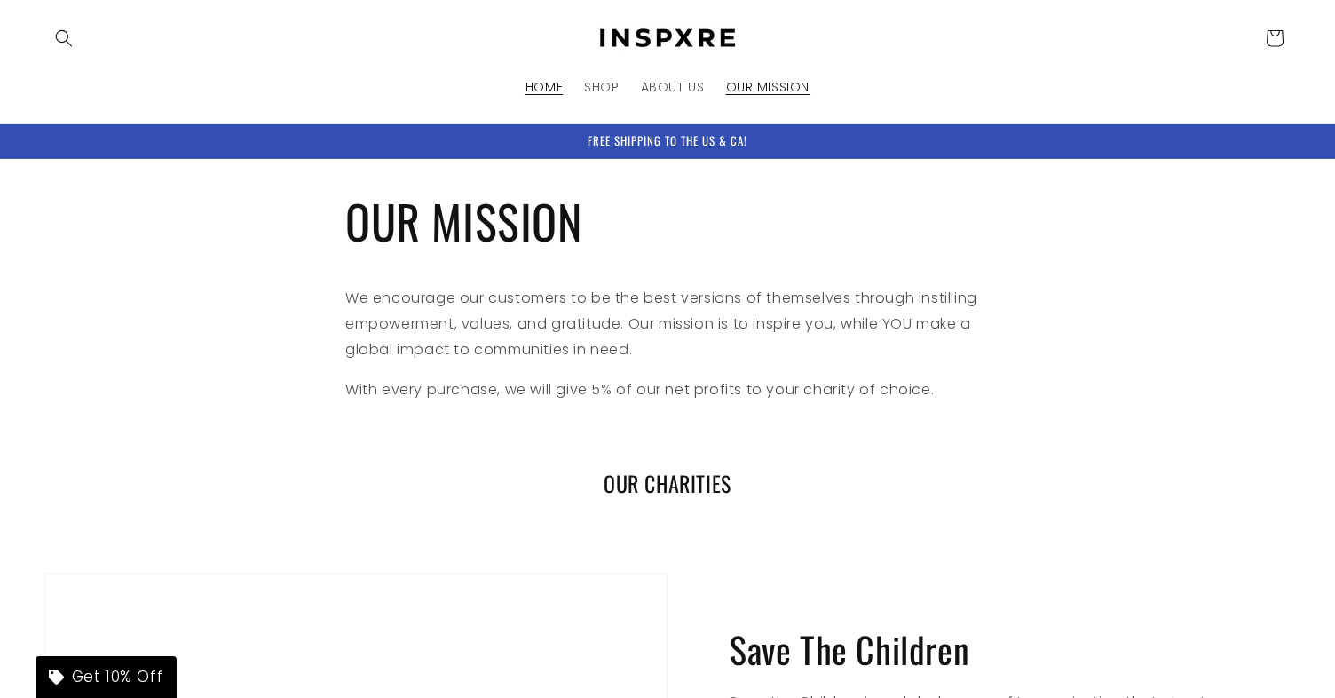
click at [538, 92] on span "HOME" at bounding box center [543, 87] width 37 height 16
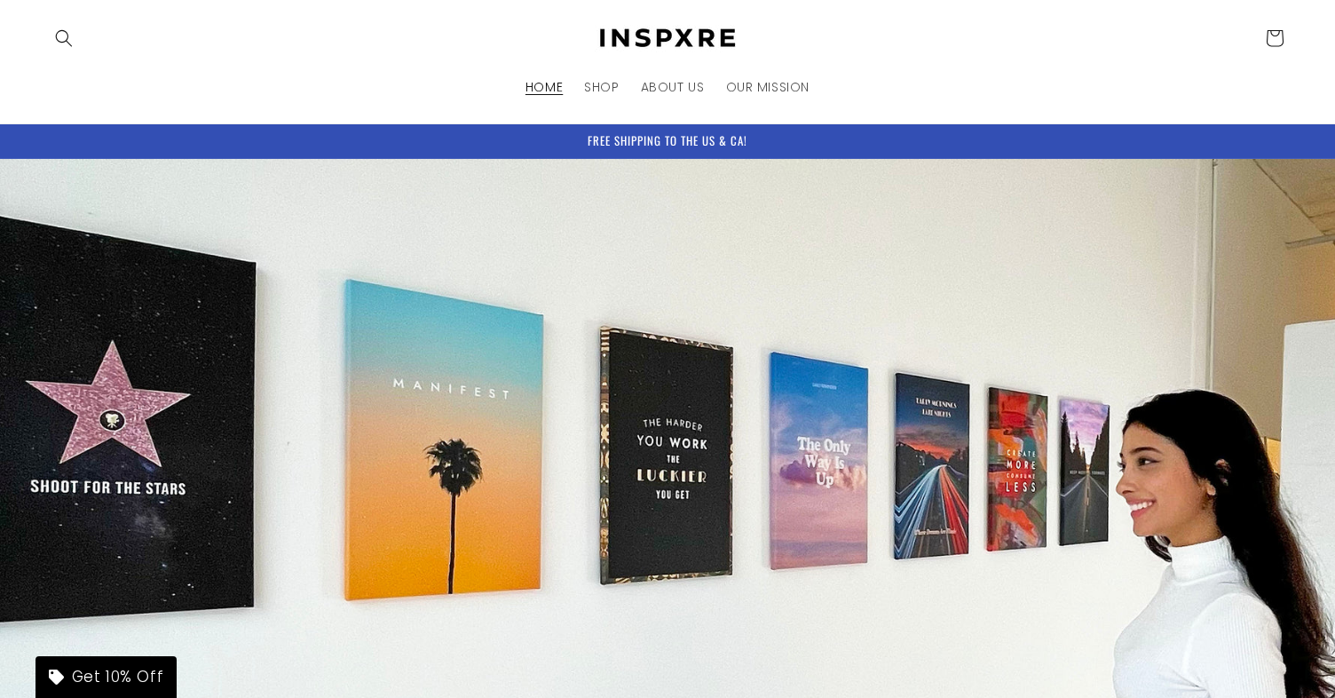
click at [532, 141] on div "FREE SHIPPING TO THE US & CA!" at bounding box center [667, 141] width 1246 height 34
click at [414, 143] on div "FREE SHIPPING TO THE US & CA!" at bounding box center [667, 141] width 1246 height 34
click at [529, 140] on div "FREE SHIPPING TO THE US & CA!" at bounding box center [667, 141] width 1246 height 34
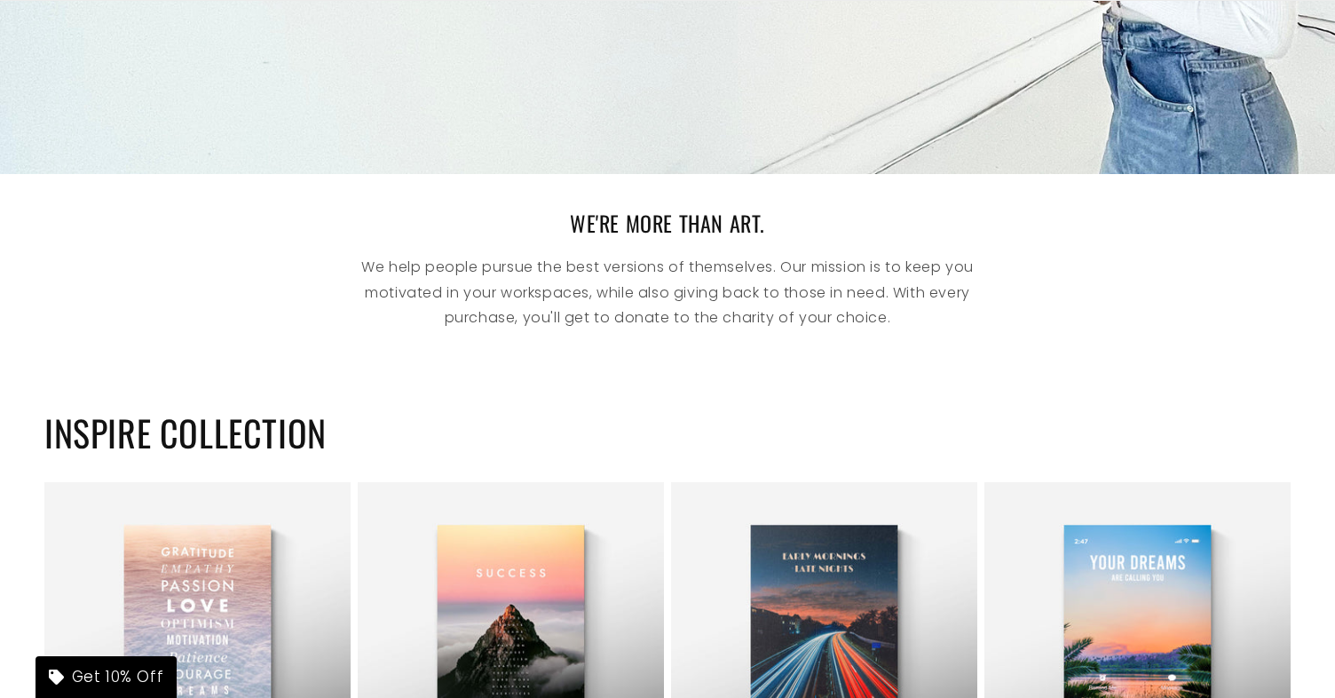
click at [489, 221] on h2 "WE'RE MORE THAN ART." at bounding box center [667, 223] width 692 height 28
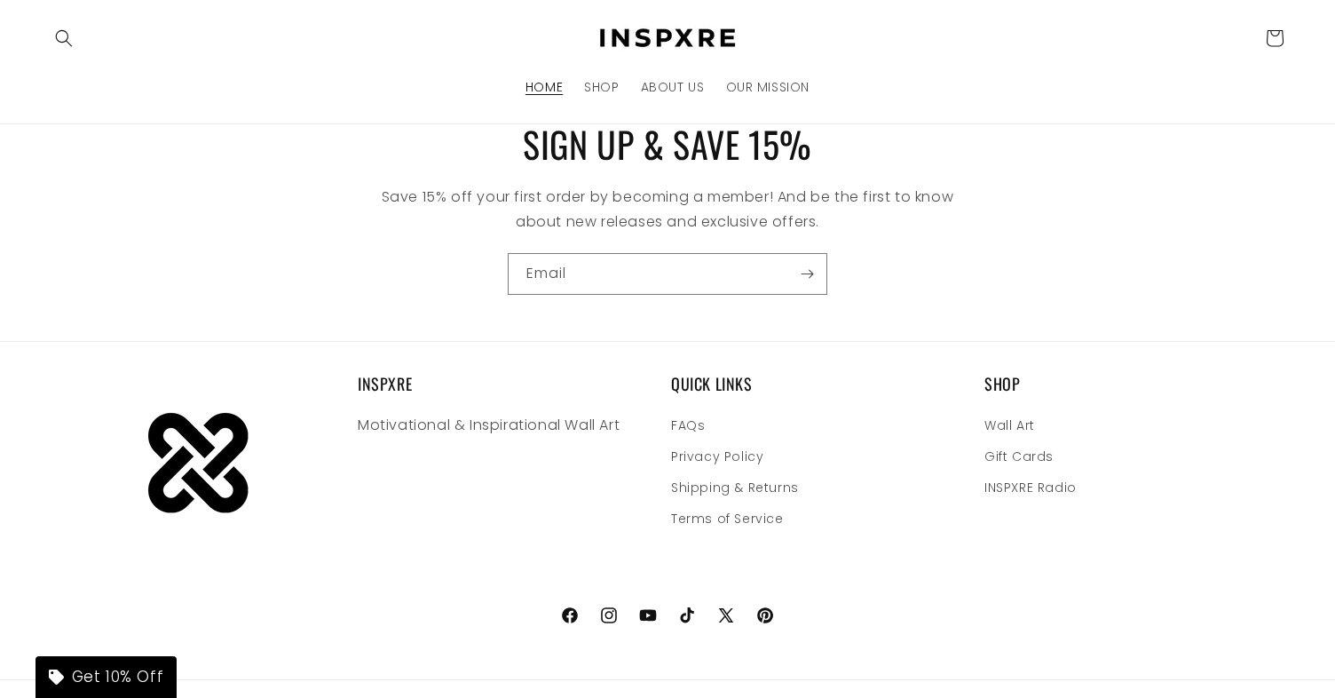
scroll to position [9502, 0]
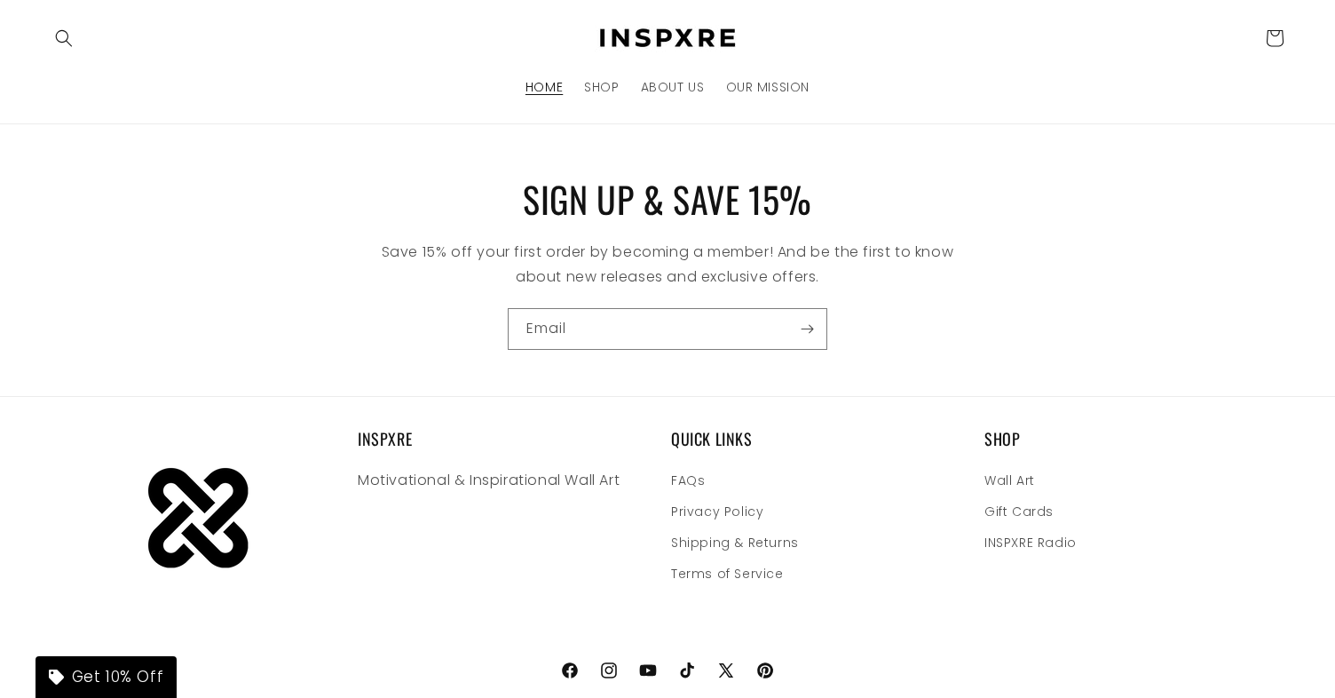
click at [486, 176] on h2 "SIGN UP & SAVE 15%" at bounding box center [667, 199] width 1175 height 46
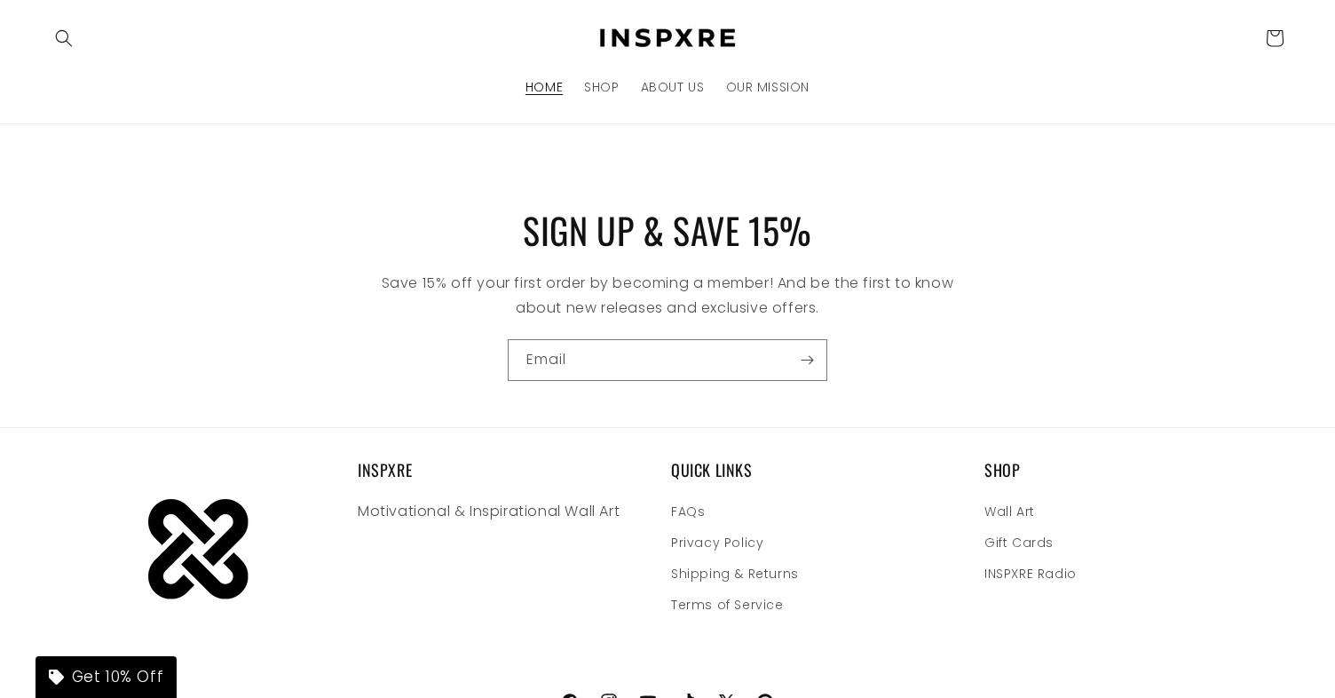
scroll to position [9450, 0]
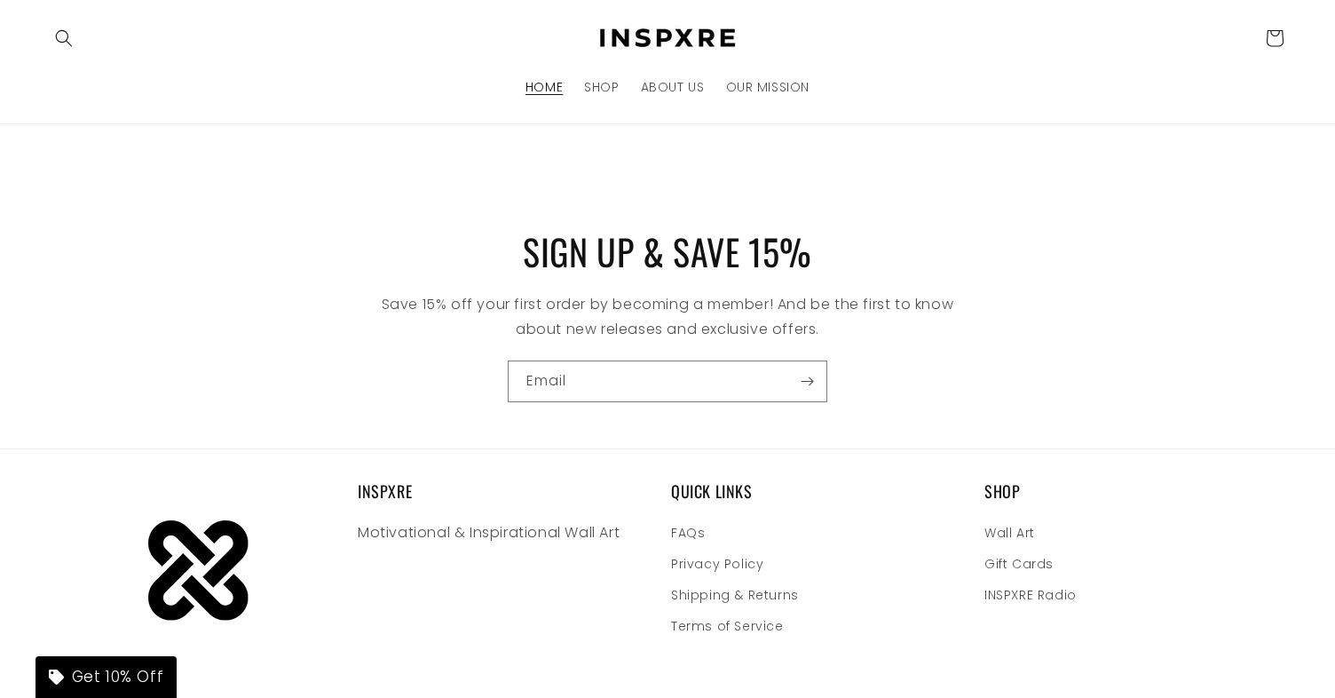
click at [477, 228] on h2 "SIGN UP & SAVE 15%" at bounding box center [667, 251] width 1175 height 46
click at [481, 228] on h2 "SIGN UP & SAVE 15%" at bounding box center [667, 251] width 1175 height 46
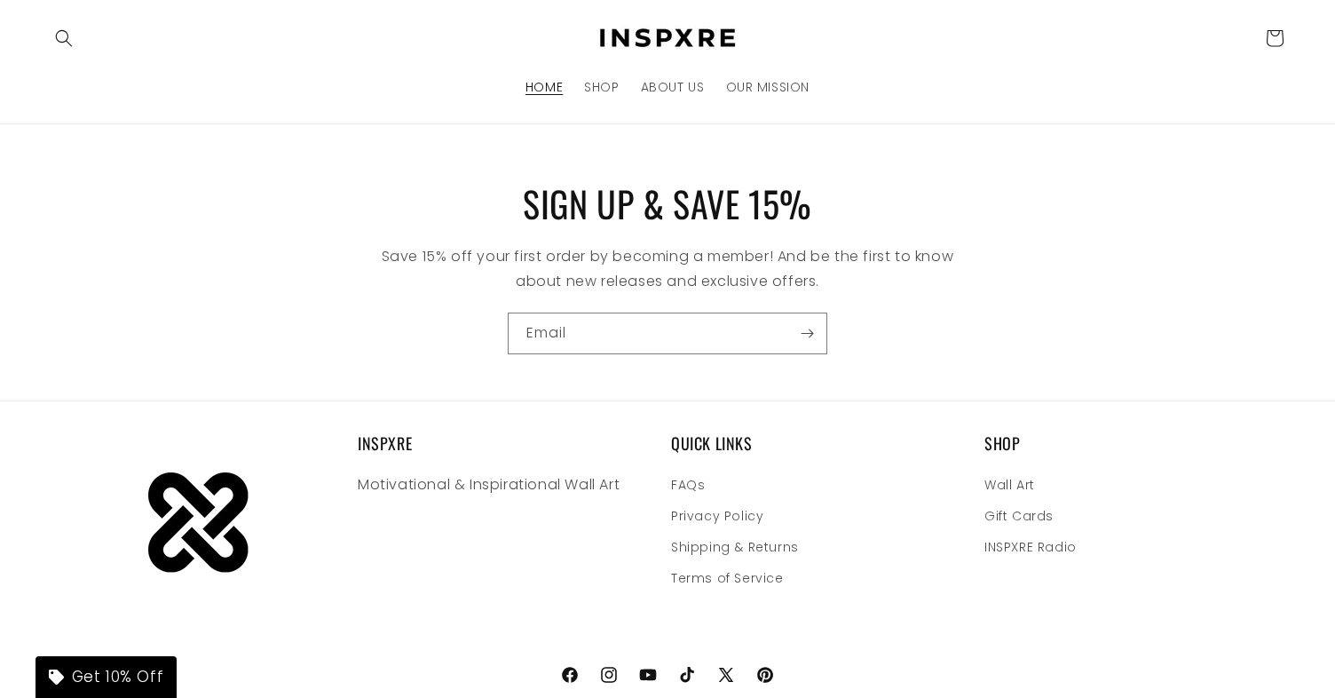
scroll to position [9491, 0]
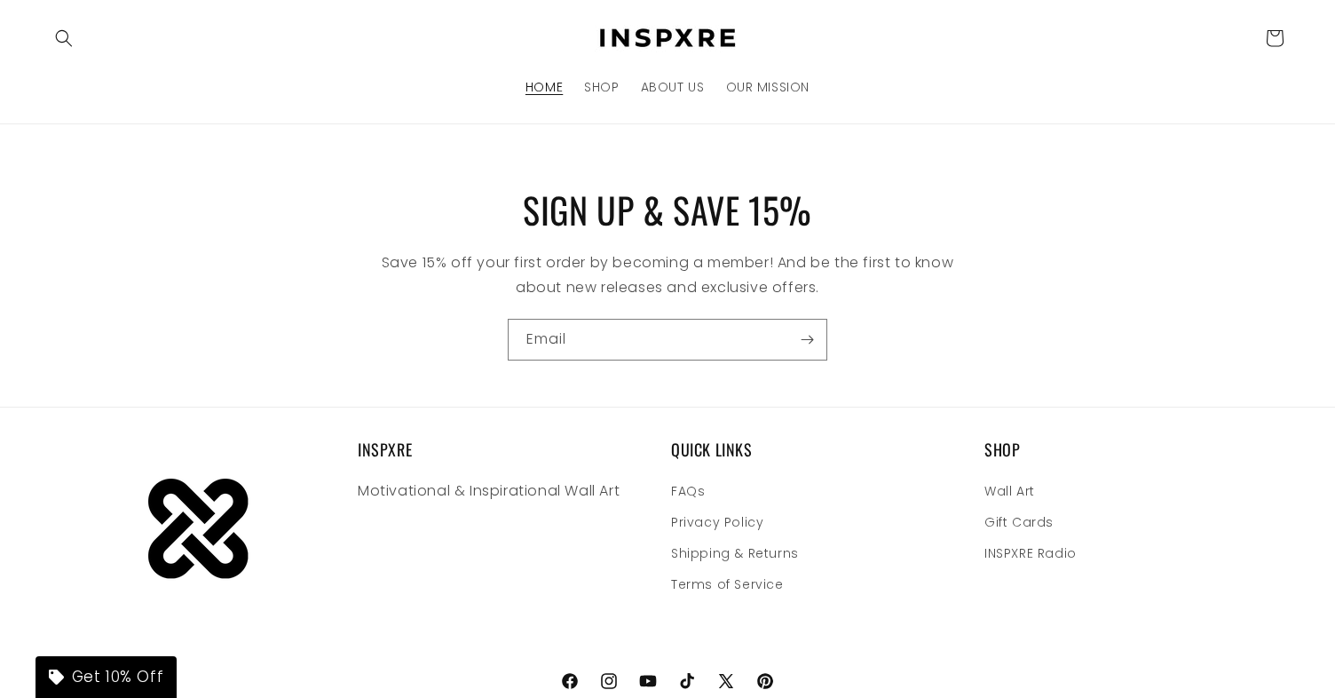
click at [1082, 192] on h2 "SIGN UP & SAVE 15%" at bounding box center [667, 209] width 1175 height 46
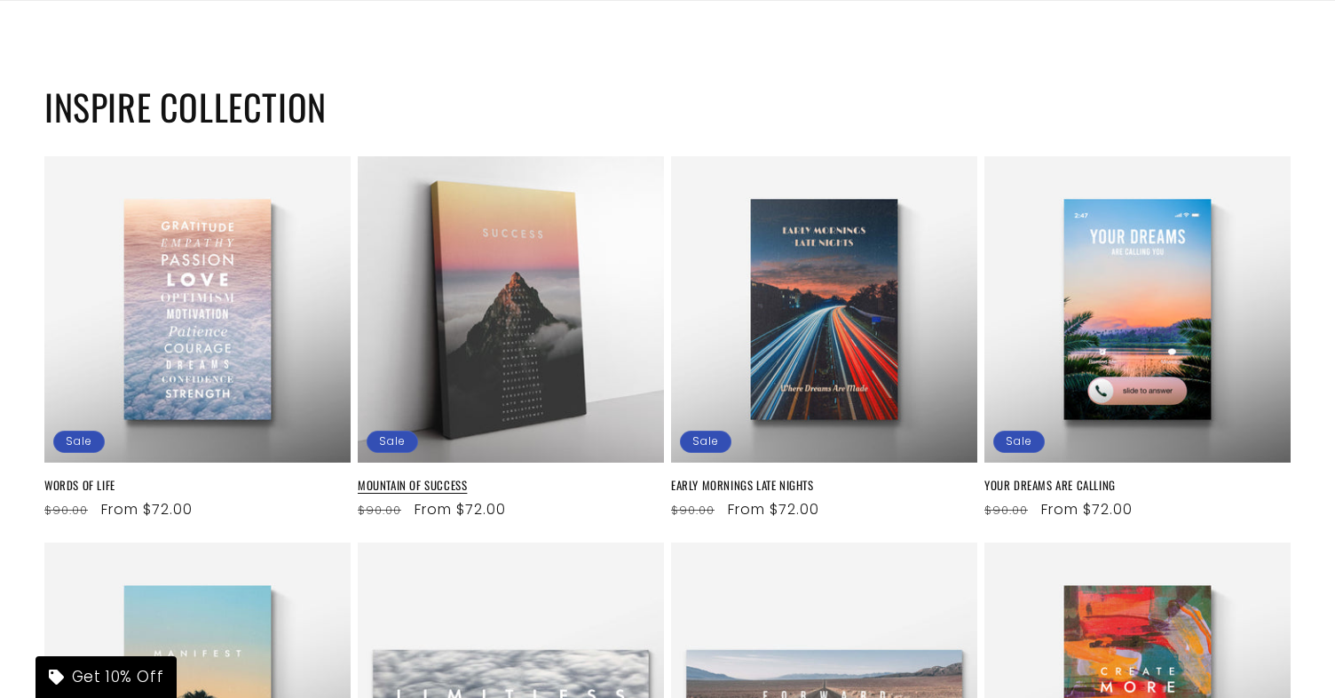
scroll to position [1128, 0]
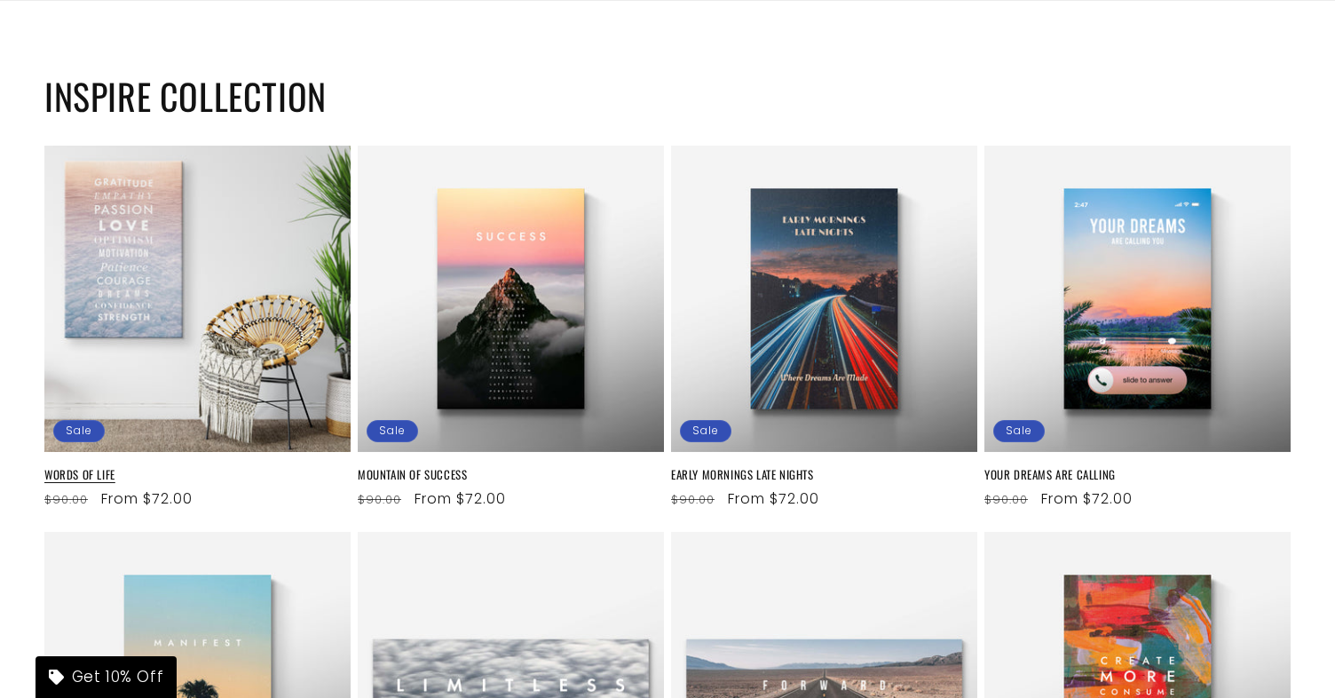
click at [241, 467] on link "WORDS OF LIFE" at bounding box center [197, 474] width 306 height 15
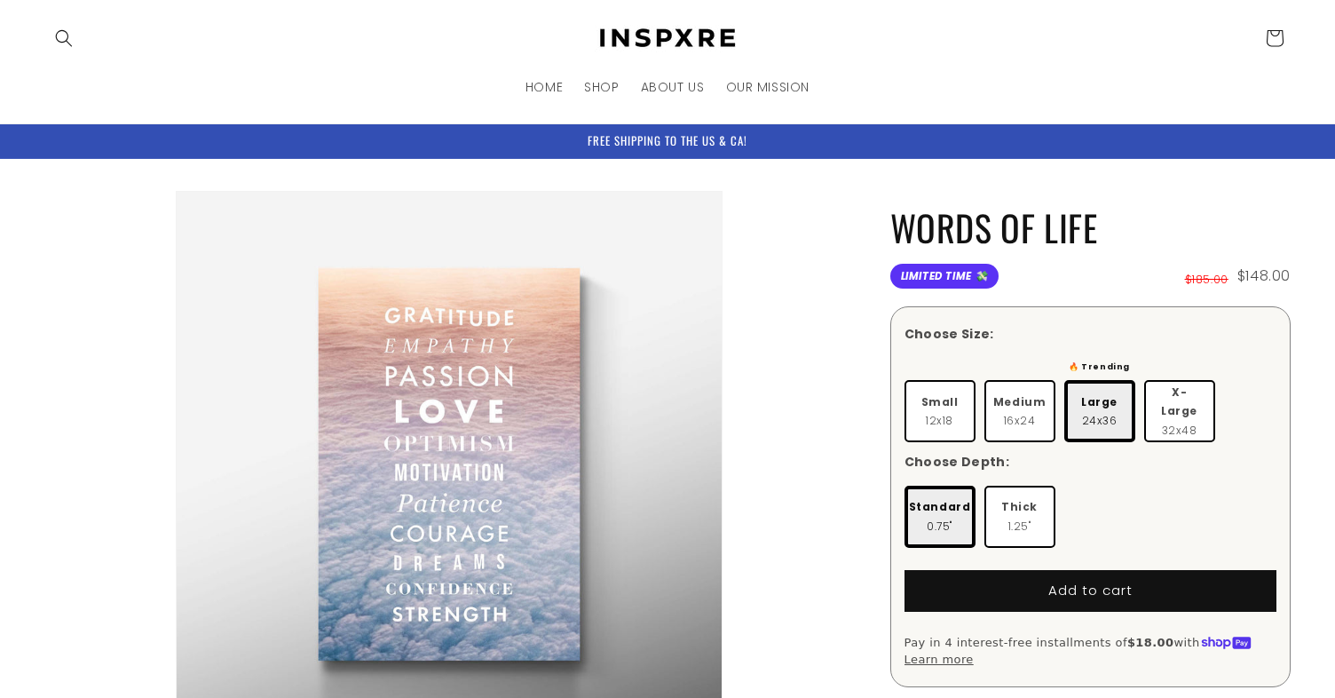
click at [808, 351] on li "Open media 1 in modal" at bounding box center [449, 464] width 810 height 547
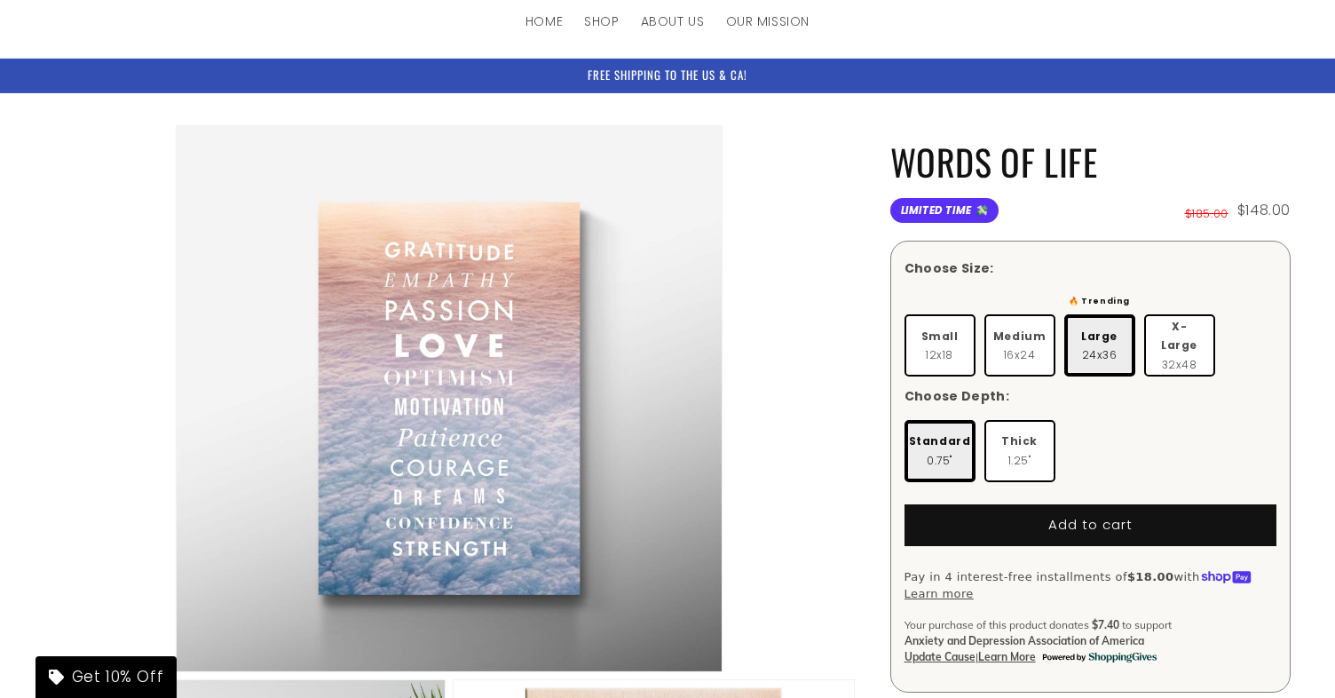
scroll to position [95, 0]
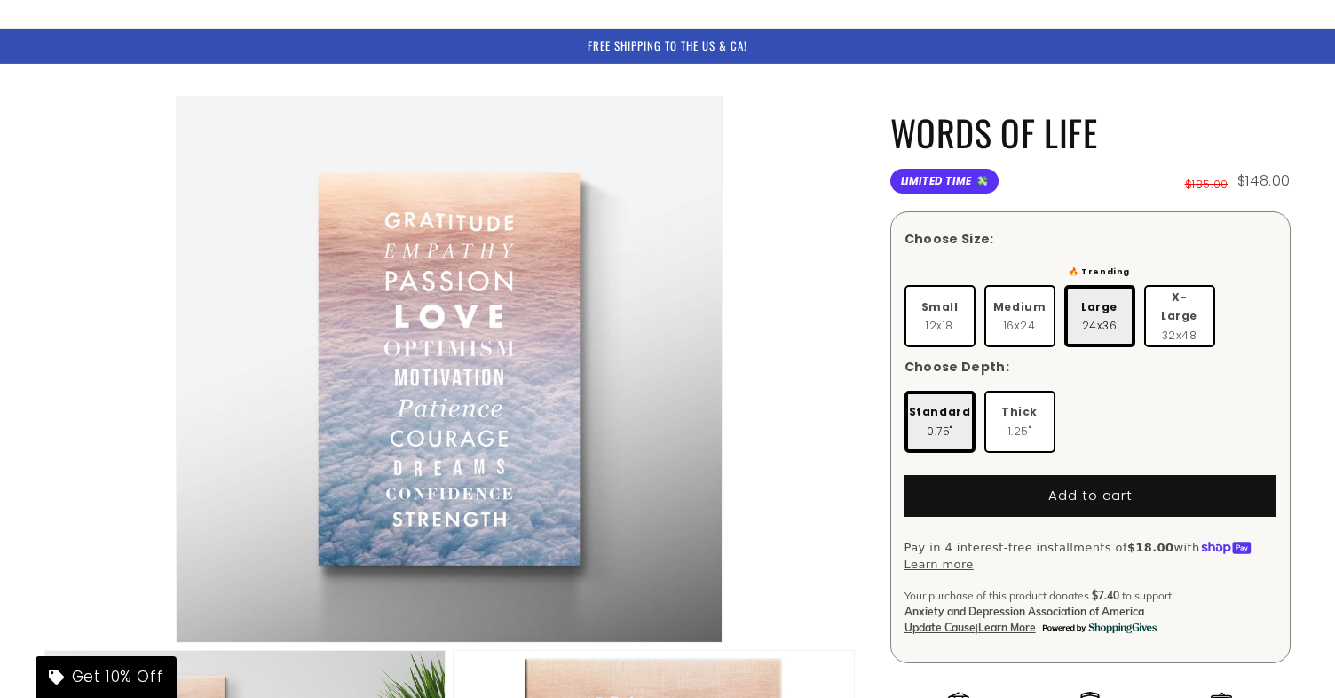
click at [920, 298] on label "Small 12x18" at bounding box center [939, 316] width 71 height 62
click at [769, 230] on li "Open media 1 in modal" at bounding box center [449, 369] width 810 height 547
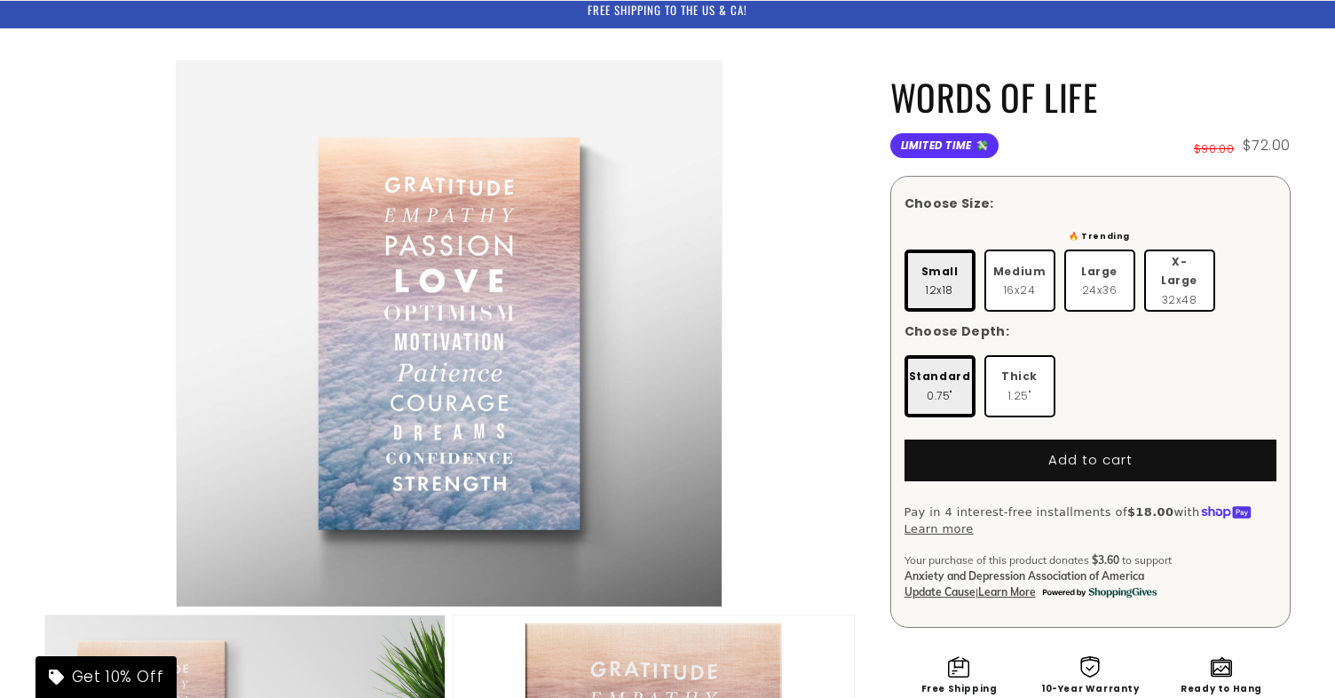
click at [816, 297] on li "Open media 1 in modal" at bounding box center [449, 333] width 810 height 547
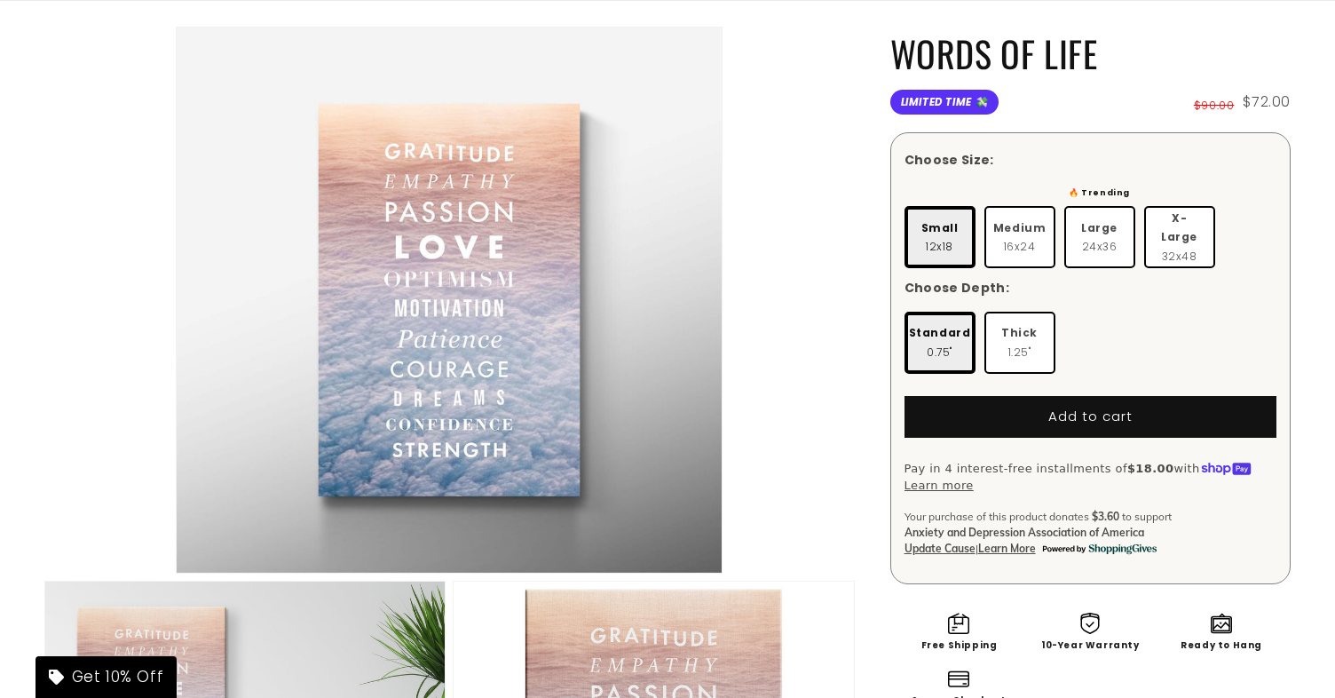
scroll to position [183, 0]
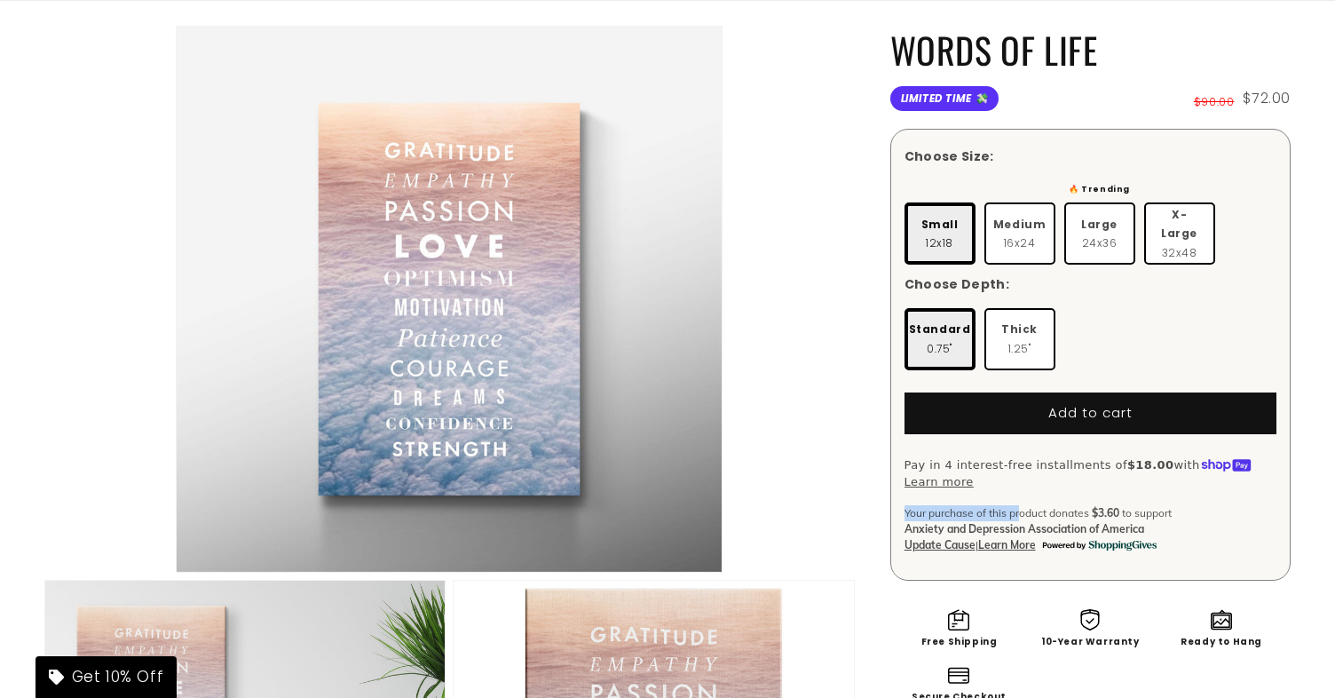
drag, startPoint x: 902, startPoint y: 491, endPoint x: 1022, endPoint y: 494, distance: 119.9
click at [1022, 494] on div "Choose Size: Small 12x18 Medium Large X-Large" at bounding box center [1090, 355] width 400 height 451
click at [1022, 505] on span "Your purchase of this product donates" at bounding box center [996, 513] width 185 height 16
drag, startPoint x: 960, startPoint y: 494, endPoint x: 1118, endPoint y: 491, distance: 157.1
click at [1118, 506] on span "Your purchase of this product donates $3.60 to support Anxiety and Depression A…" at bounding box center [1037, 520] width 267 height 29
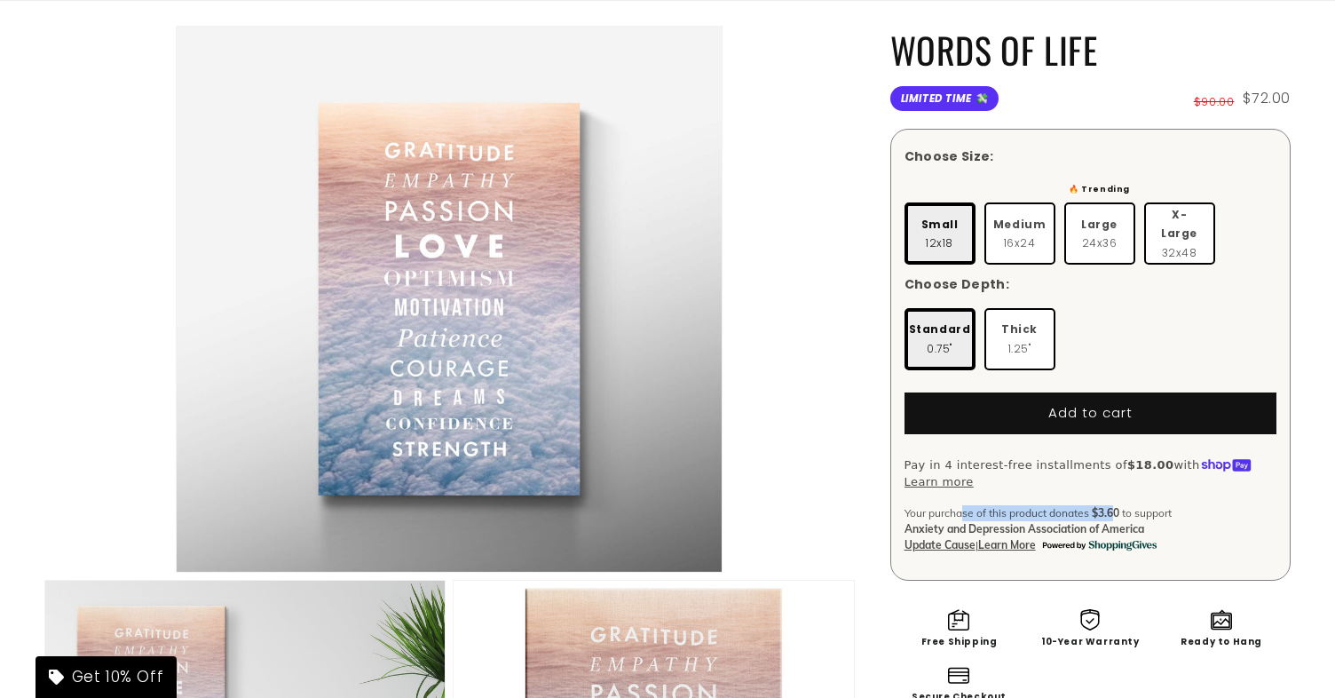
click at [1094, 505] on span "$3.60" at bounding box center [1106, 513] width 28 height 16
drag, startPoint x: 1072, startPoint y: 492, endPoint x: 1154, endPoint y: 490, distance: 81.7
click at [1151, 506] on span "Your purchase of this product donates $3.60 to support Anxiety and Depression A…" at bounding box center [1037, 520] width 267 height 29
click at [987, 505] on span "Your purchase of this product donates" at bounding box center [996, 513] width 185 height 16
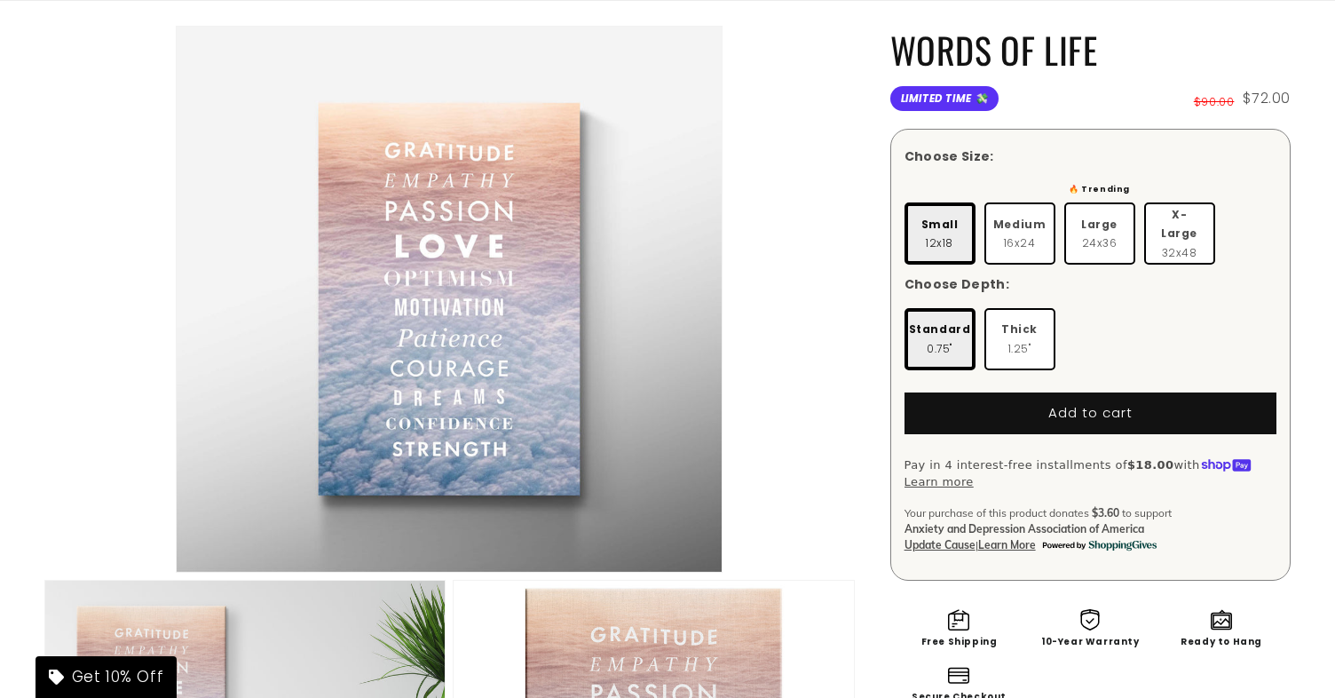
click at [854, 359] on li "Open media 1 in modal" at bounding box center [449, 299] width 810 height 547
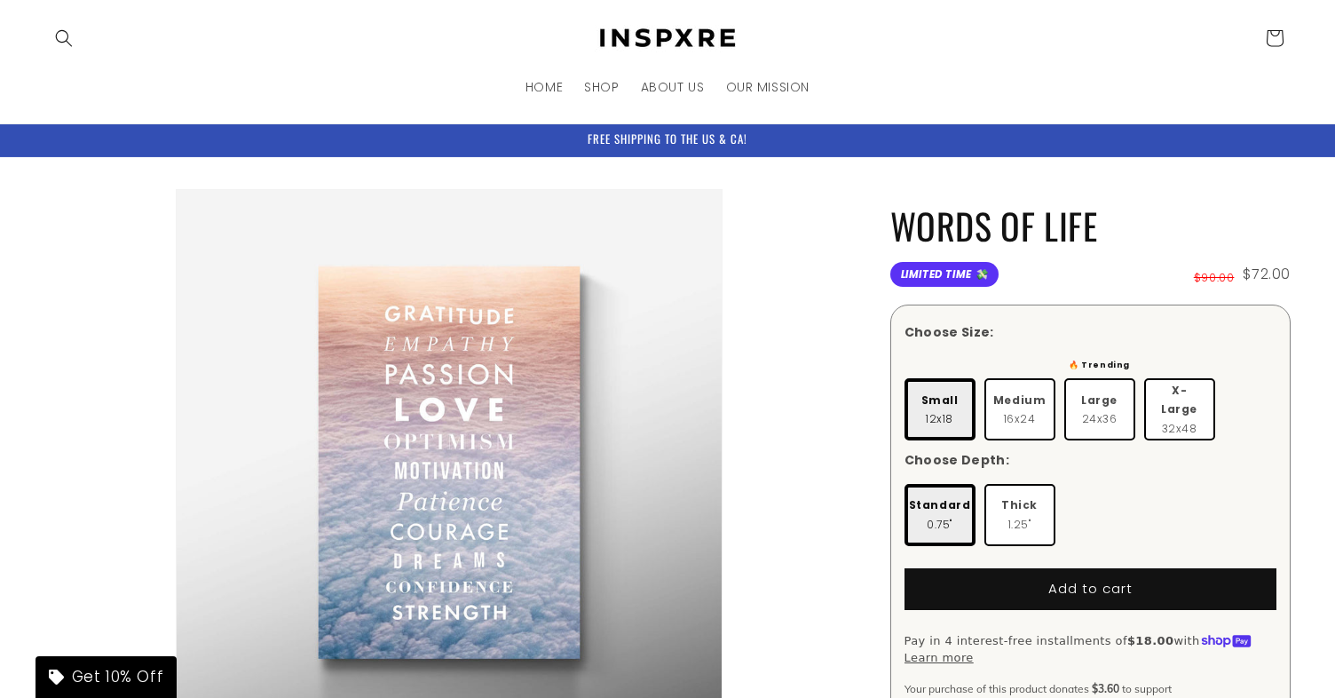
click at [824, 383] on li "Open media 1 in modal" at bounding box center [449, 462] width 810 height 547
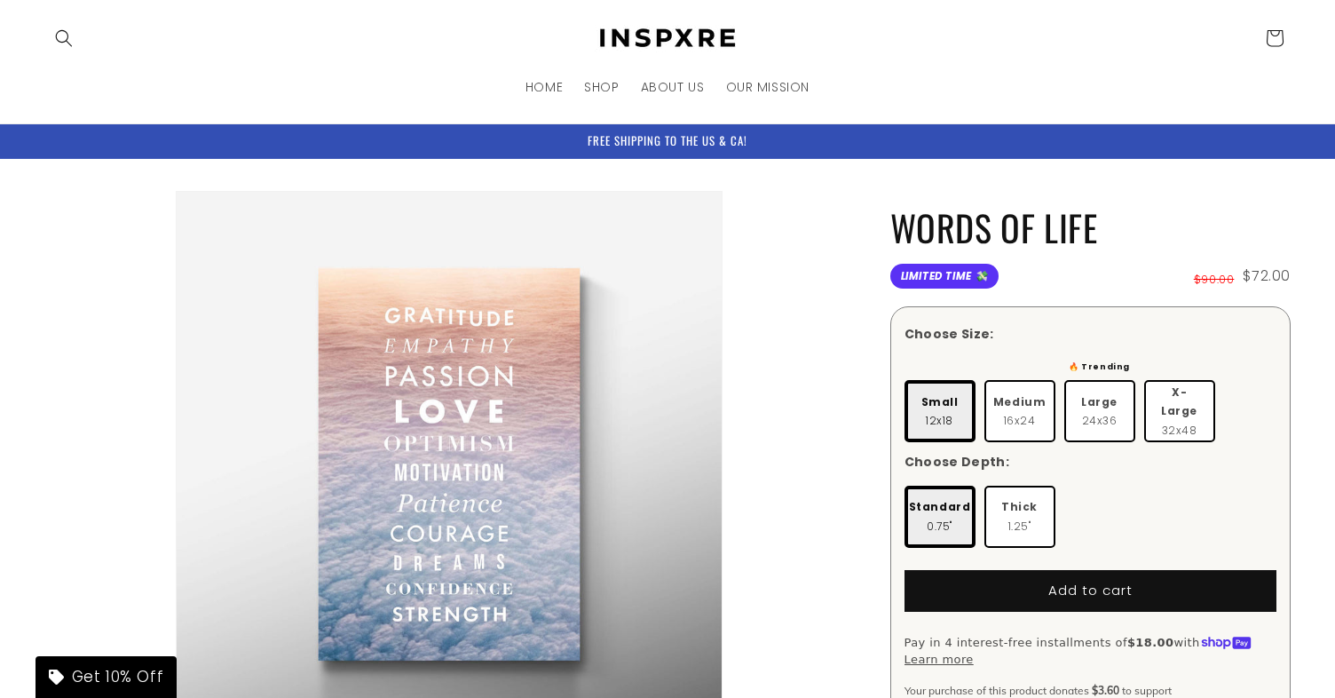
scroll to position [0, 0]
click at [832, 371] on li "Open media 1 in modal" at bounding box center [449, 464] width 810 height 547
click at [838, 363] on li "Open media 1 in modal" at bounding box center [449, 464] width 810 height 547
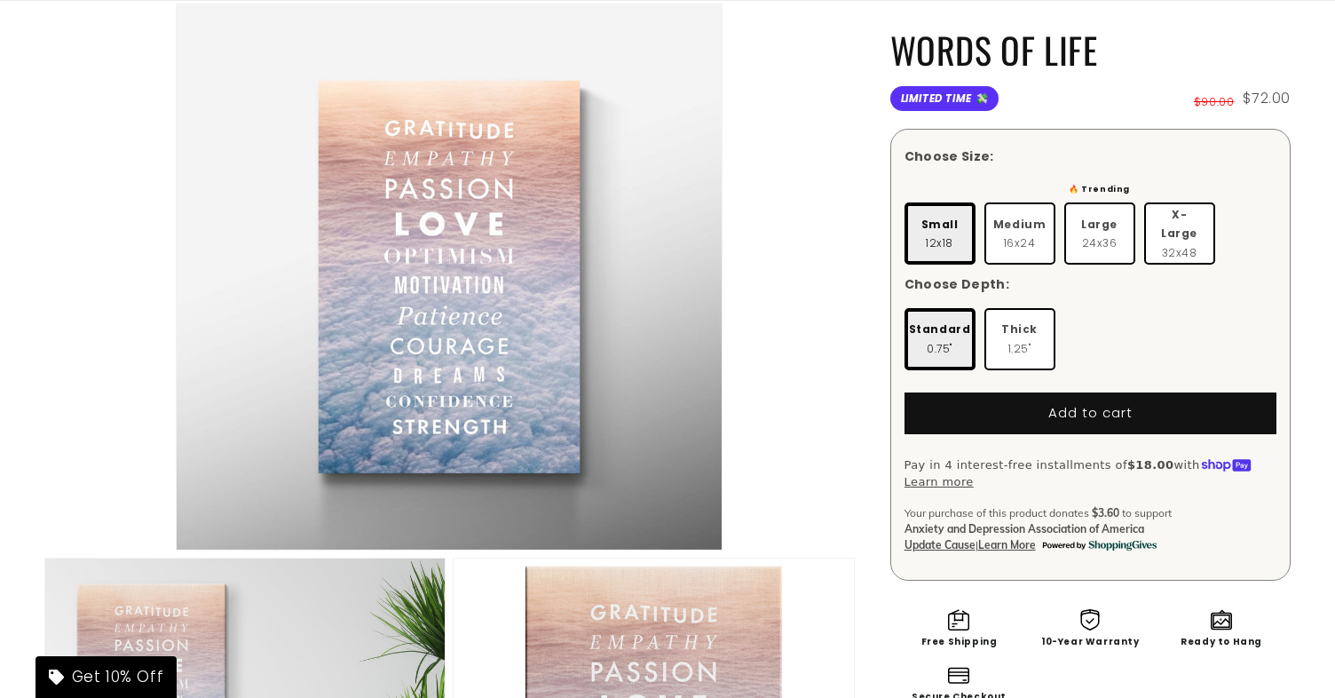
scroll to position [223, 0]
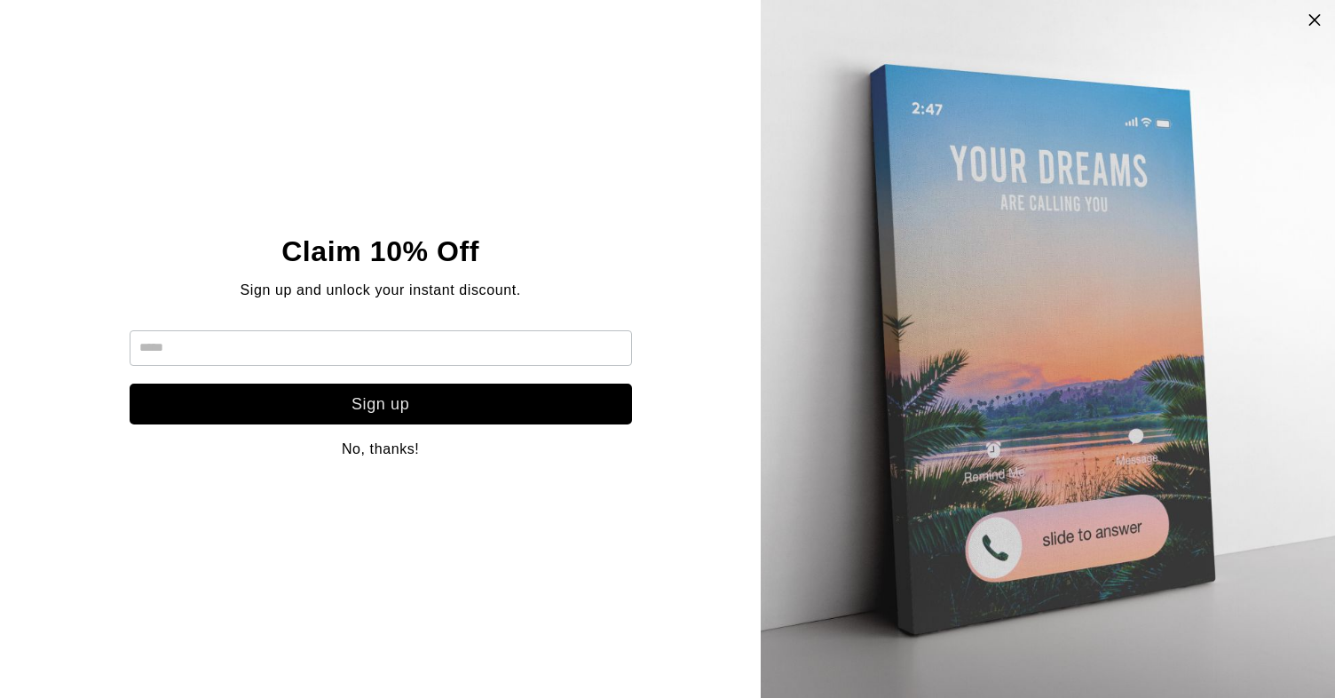
scroll to position [593, 0]
click at [1318, 20] on icon at bounding box center [1314, 19] width 15 height 14
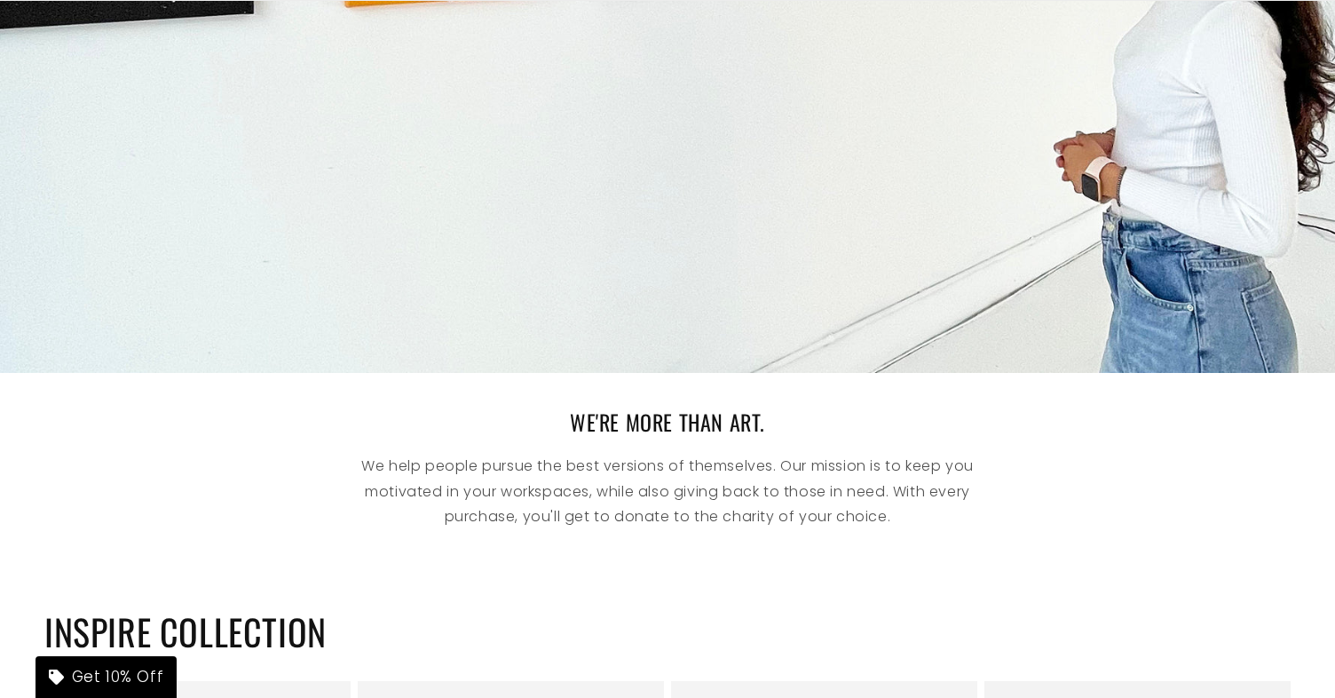
scroll to position [1189, 0]
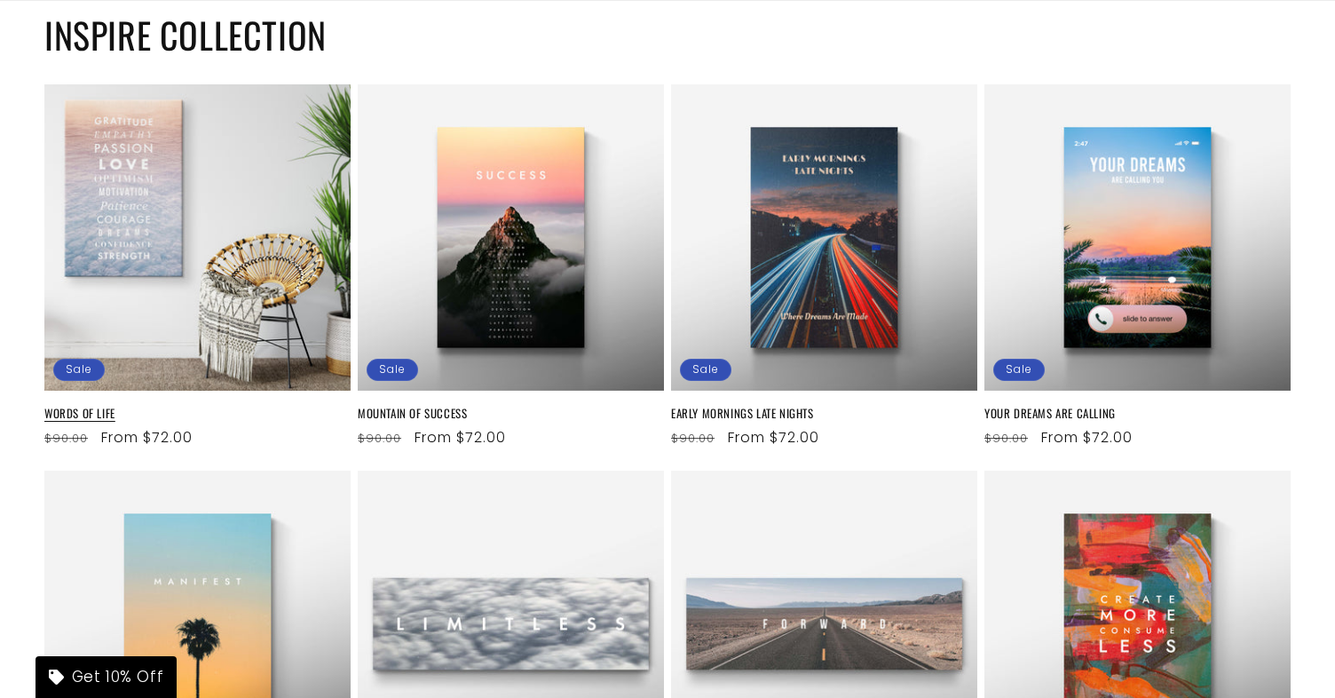
click at [248, 406] on link "WORDS OF LIFE" at bounding box center [197, 413] width 306 height 15
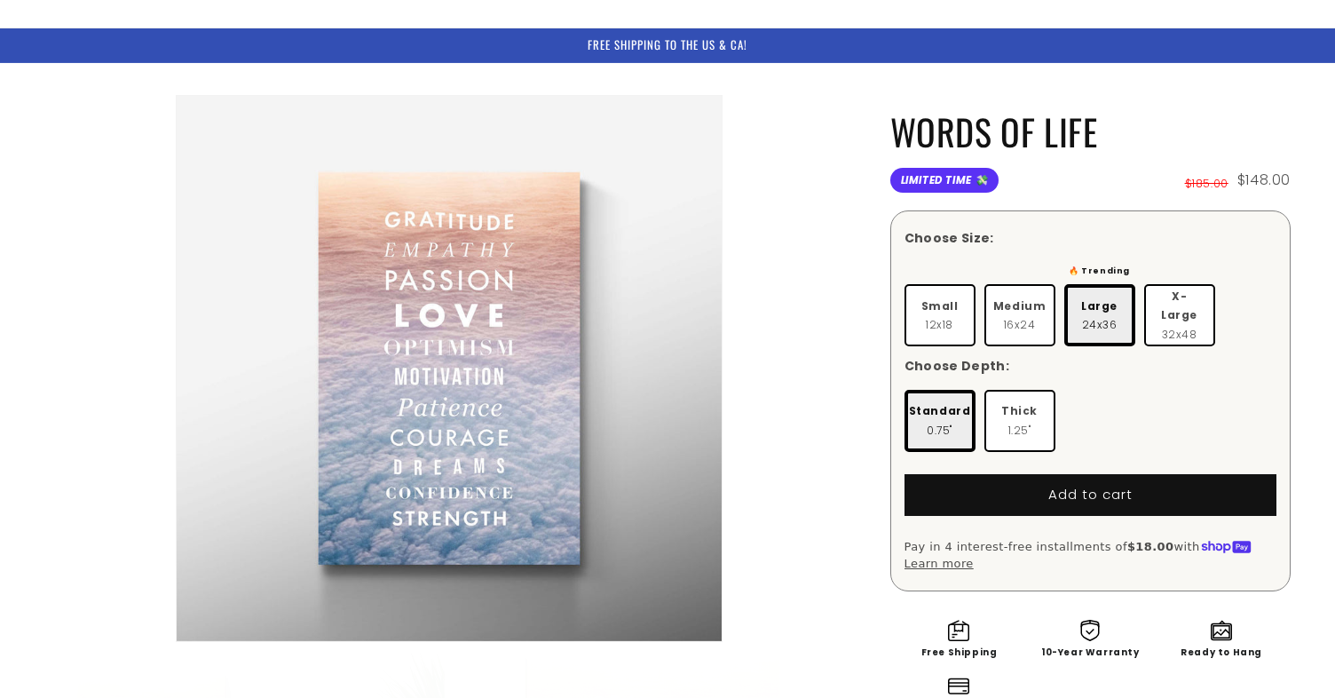
scroll to position [115, 0]
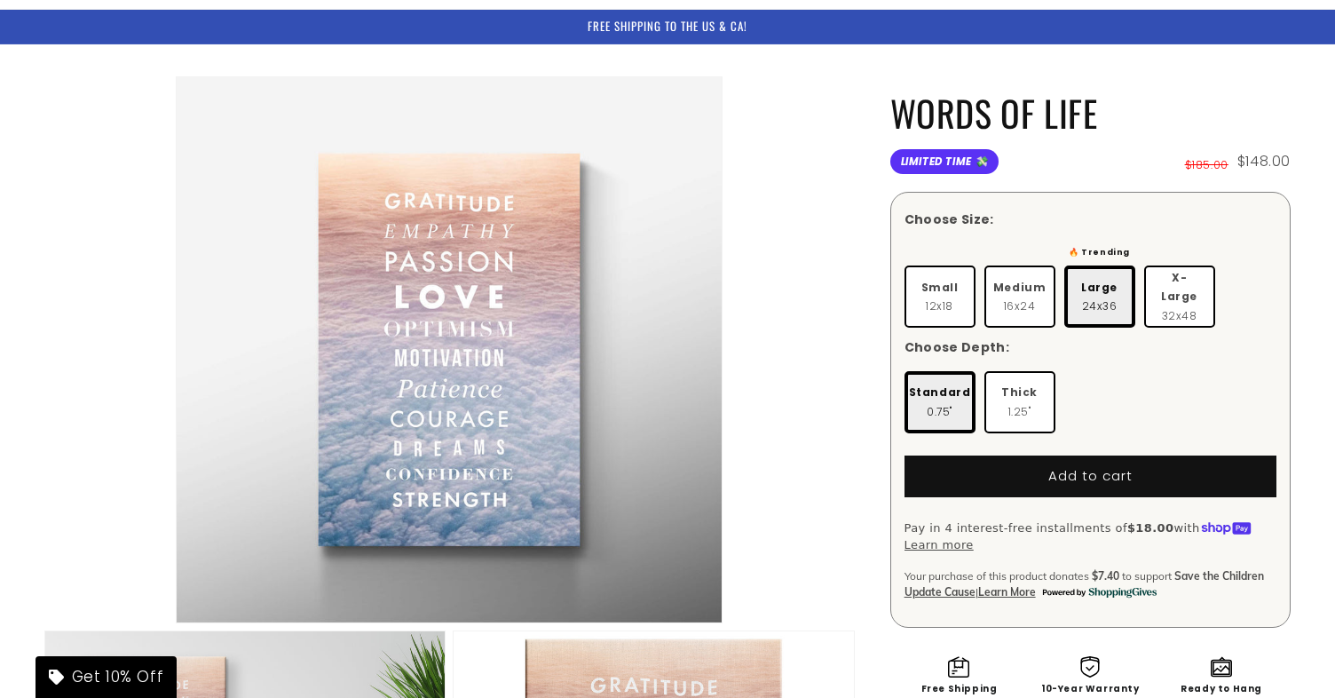
drag, startPoint x: 904, startPoint y: 509, endPoint x: 1031, endPoint y: 509, distance: 126.9
click at [1027, 509] on div "Choose Size: Small 12x18 Medium Large X-Large" at bounding box center [1090, 409] width 400 height 435
click at [1031, 521] on span "Pay in 4 interest-free installments of $18.00 with" at bounding box center [1080, 527] width 352 height 13
drag, startPoint x: 904, startPoint y: 557, endPoint x: 1041, endPoint y: 555, distance: 137.6
click at [1041, 555] on div "Choose Size: Small 12x18 Medium Large X-Large" at bounding box center [1090, 409] width 400 height 435
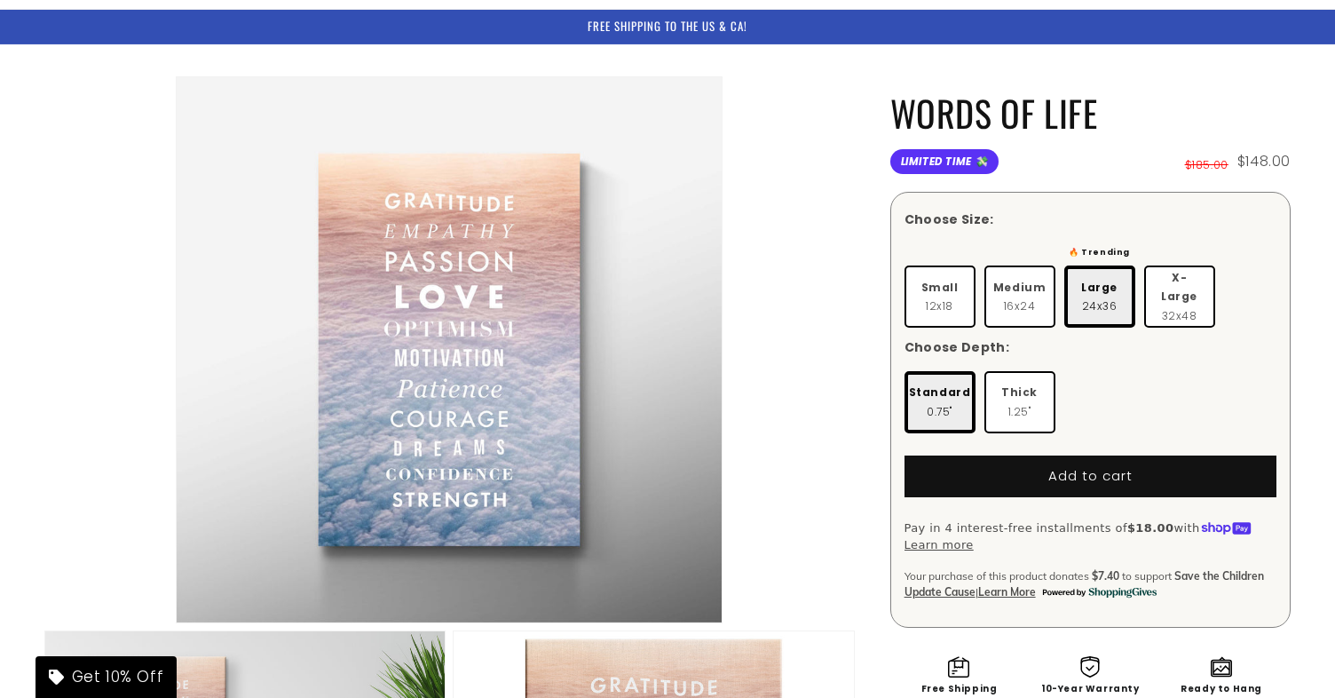
click at [1029, 533] on p "Pay in 4 interest-free installments of $18.00 with Learn more Your purchasing p…" at bounding box center [1090, 536] width 372 height 35
click at [1100, 523] on p "Pay in 4 interest-free installments of $18.00 with Learn more Your purchasing p…" at bounding box center [1090, 536] width 372 height 35
click at [1001, 532] on p "Pay in 4 interest-free installments of $18.00 with Learn more Your purchasing p…" at bounding box center [1090, 536] width 372 height 35
click at [930, 585] on span "Update Cause" at bounding box center [939, 591] width 71 height 13
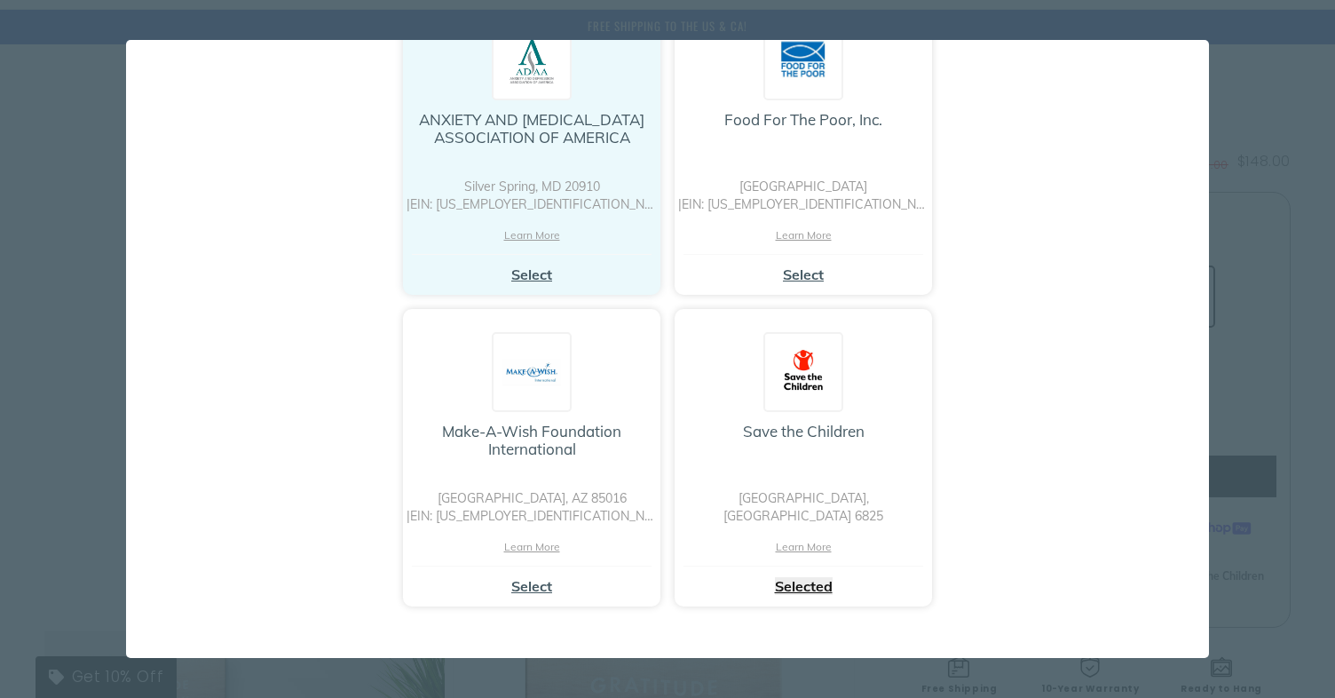
scroll to position [55, 0]
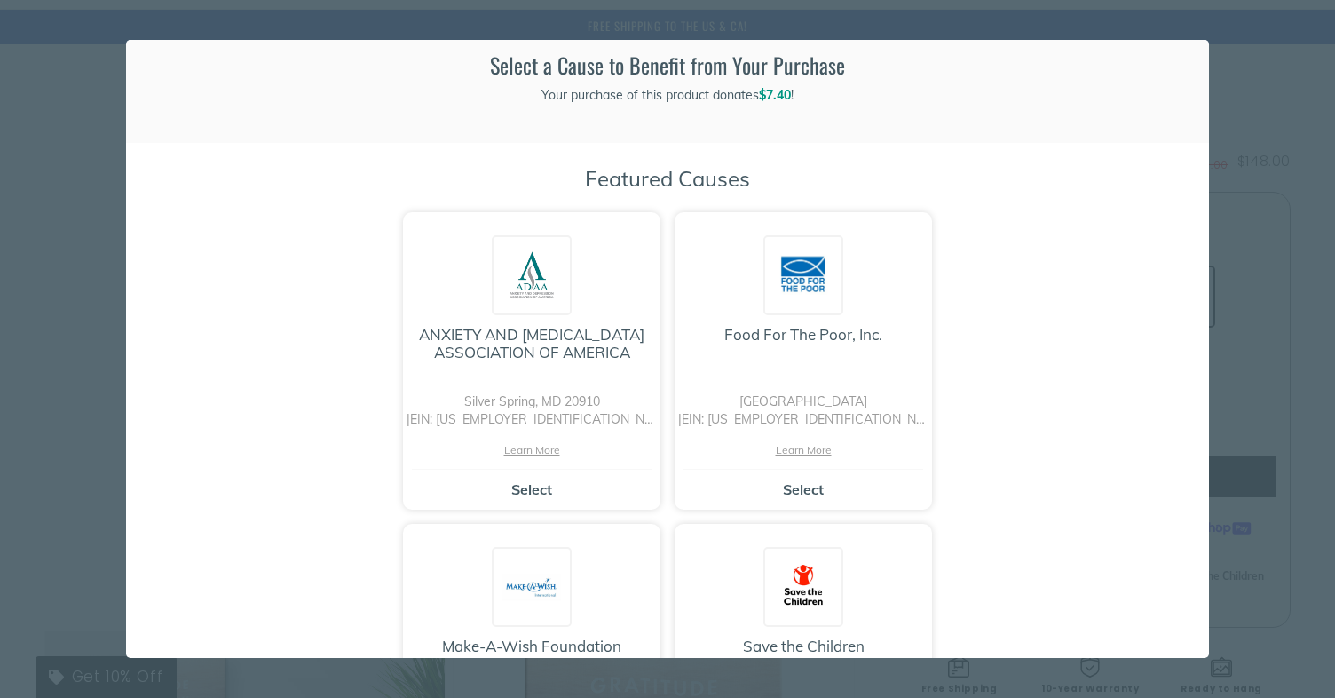
click at [1264, 107] on div "× Loading... Sorry we are unable to redeem your points for donations. Select a …" at bounding box center [667, 349] width 1335 height 698
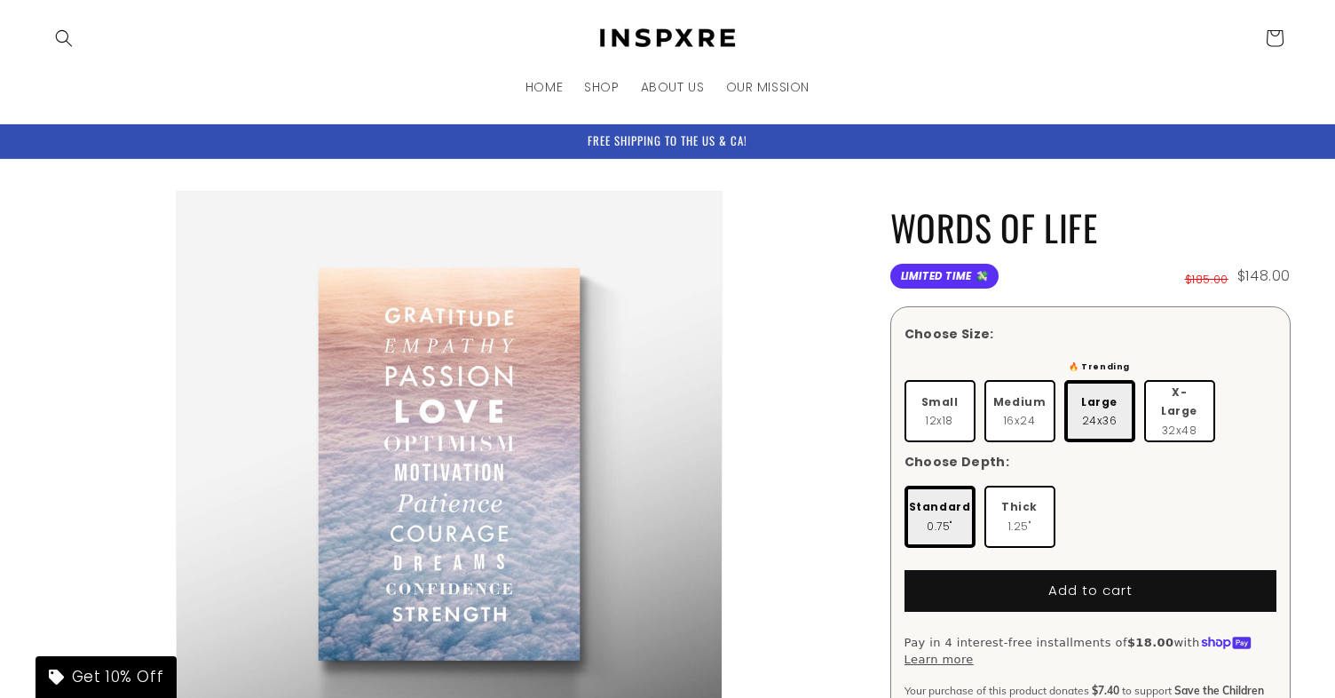
scroll to position [115, 0]
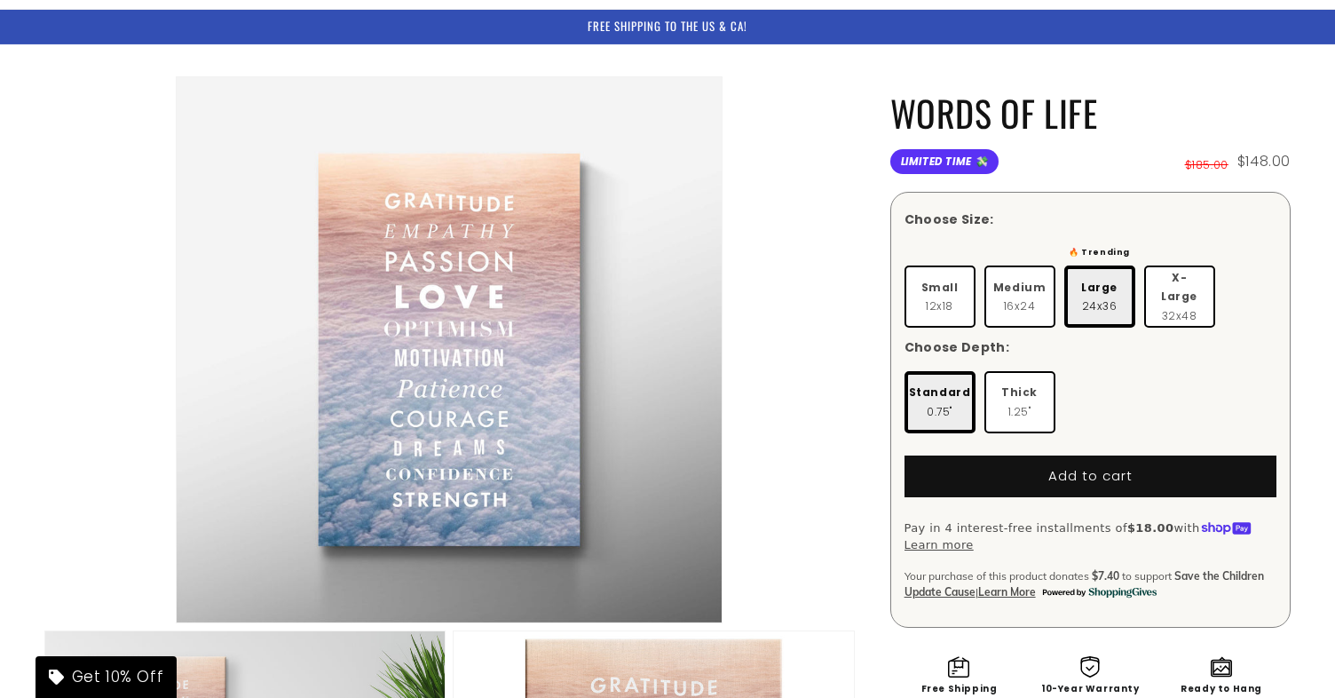
click at [825, 272] on li "Open media 1 in modal" at bounding box center [449, 349] width 810 height 547
click at [829, 277] on li "Open media 1 in modal" at bounding box center [449, 349] width 810 height 547
click at [833, 285] on li "Open media 1 in modal" at bounding box center [449, 349] width 810 height 547
click at [831, 276] on li "Open media 1 in modal" at bounding box center [449, 349] width 810 height 547
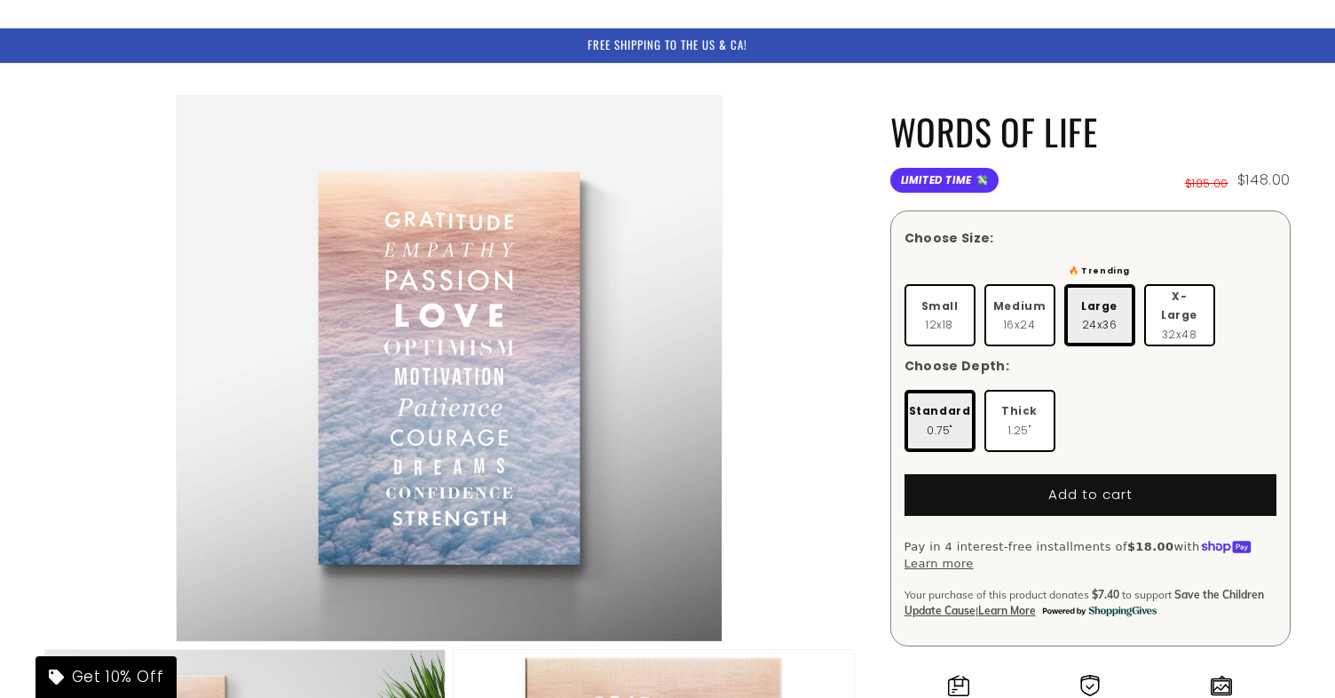
click at [840, 294] on li "Open media 1 in modal" at bounding box center [449, 368] width 810 height 547
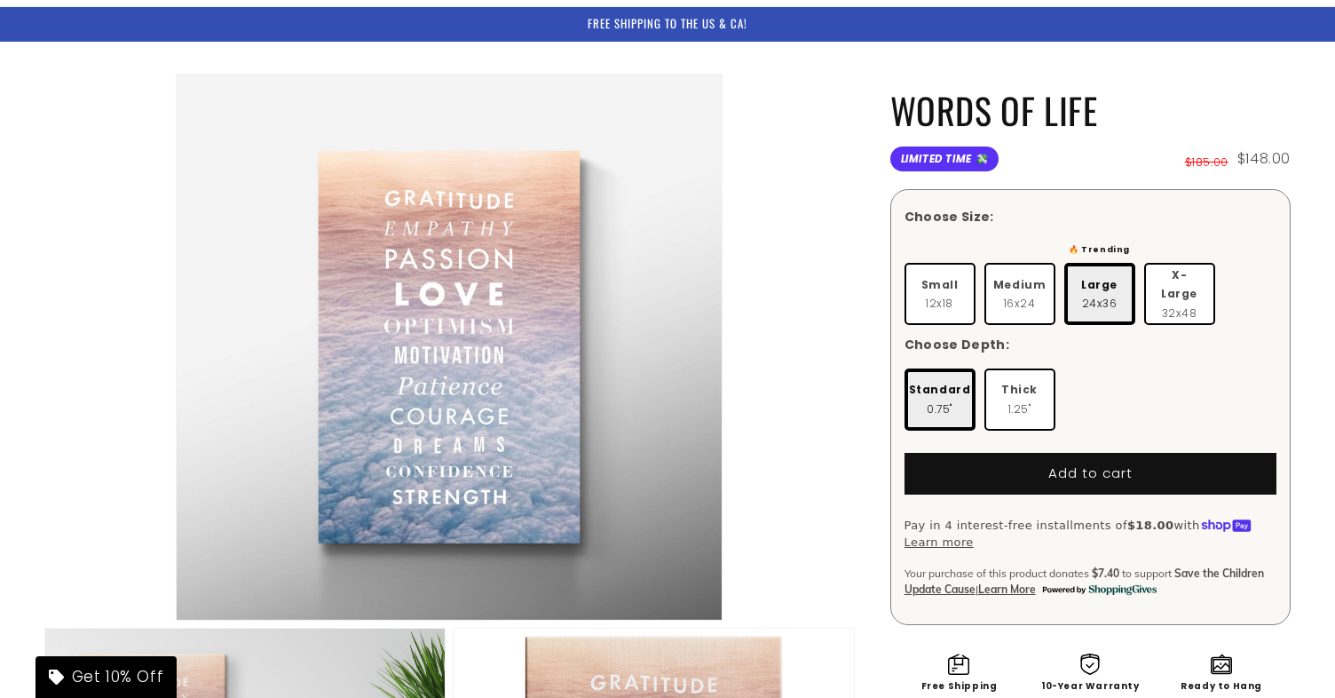
click at [847, 269] on li "Open media 1 in modal" at bounding box center [449, 347] width 810 height 547
click at [844, 279] on li "Open media 1 in modal" at bounding box center [449, 347] width 810 height 547
click at [849, 277] on li "Open media 1 in modal" at bounding box center [449, 347] width 810 height 547
click at [848, 284] on li "Open media 1 in modal" at bounding box center [449, 347] width 810 height 547
